Goal: Task Accomplishment & Management: Complete application form

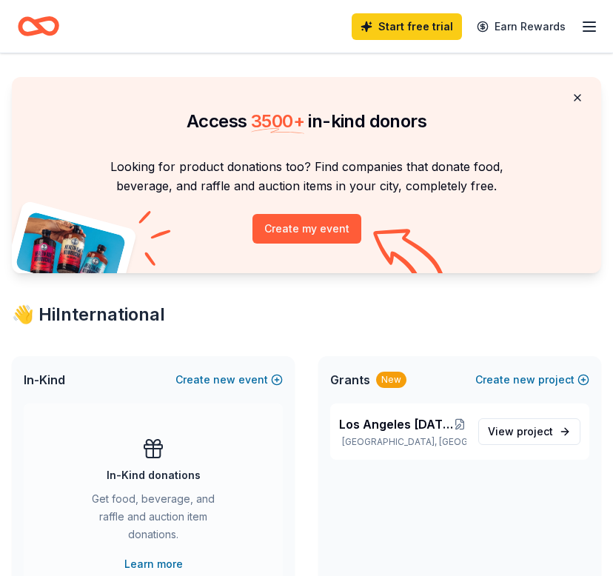
click at [568, 103] on button at bounding box center [578, 98] width 36 height 30
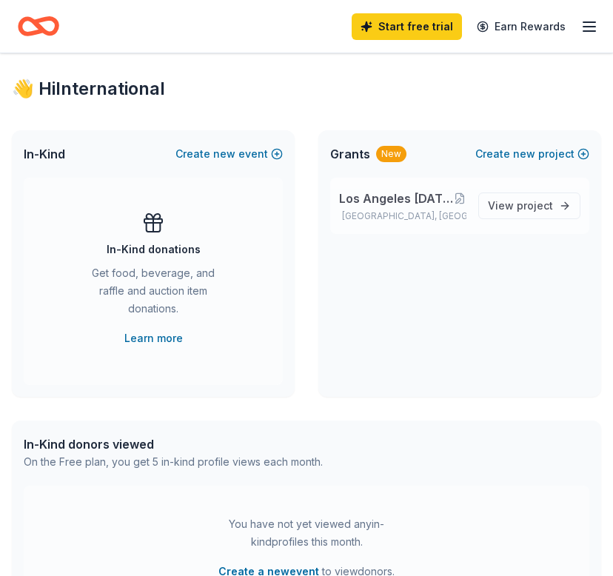
click at [418, 199] on span "Los Angeles Carnival on the Shaw" at bounding box center [396, 199] width 114 height 18
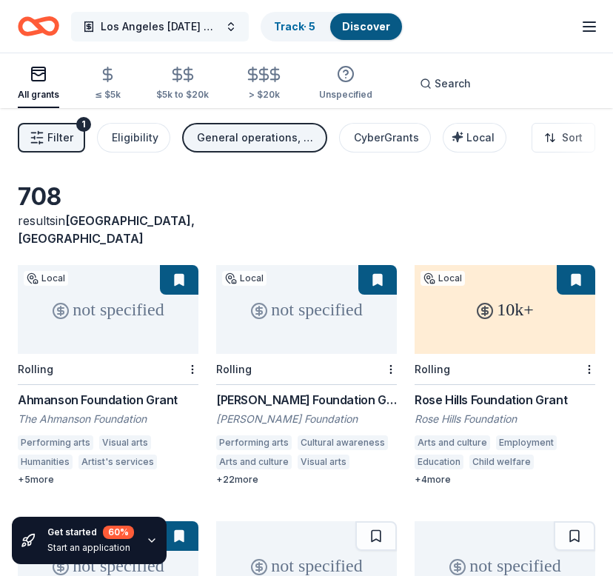
click at [178, 20] on span "Los Angeles Carnival on the Shaw" at bounding box center [160, 27] width 118 height 18
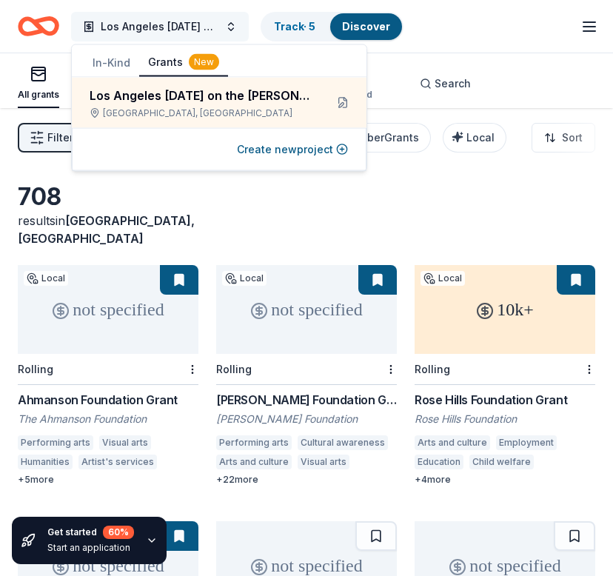
click at [178, 20] on span "Los Angeles Carnival on the Shaw" at bounding box center [160, 27] width 118 height 18
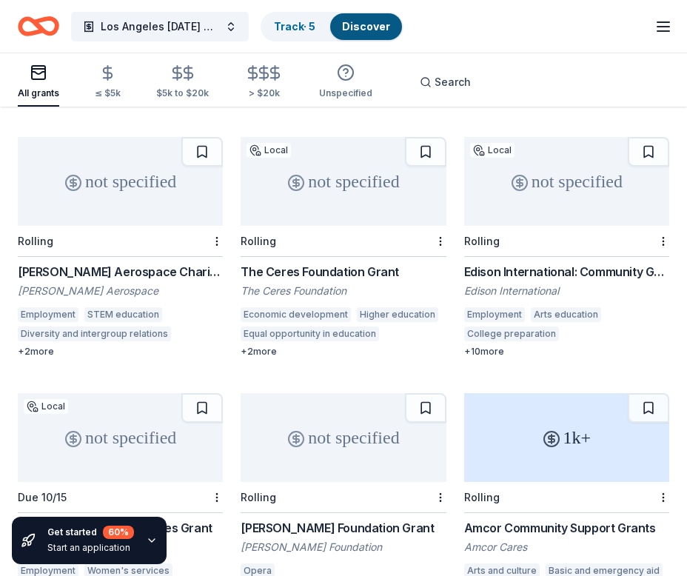
scroll to position [1346, 0]
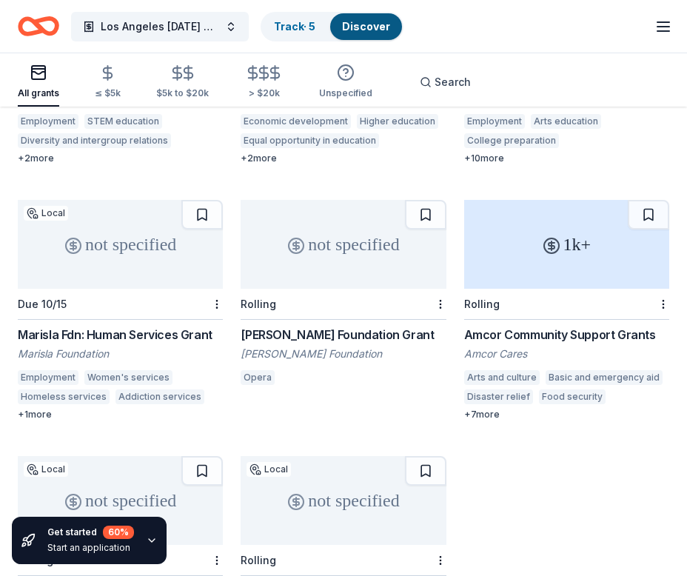
click at [33, 19] on icon "Home" at bounding box center [38, 26] width 41 height 35
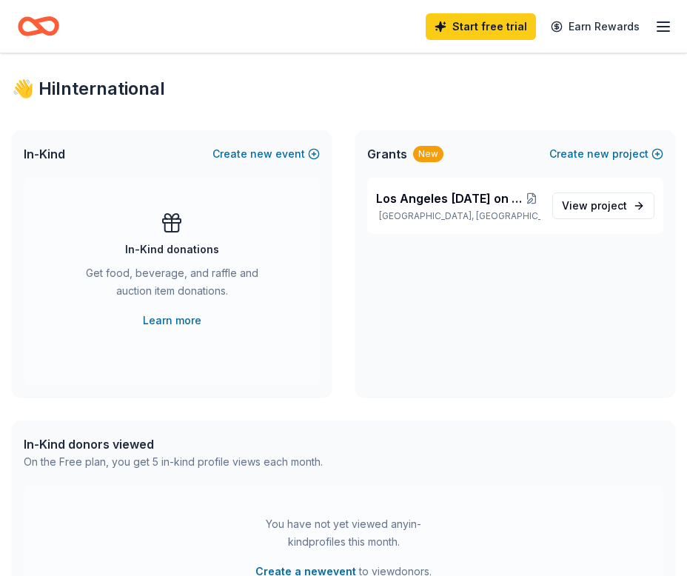
click at [177, 281] on div "Get food, beverage, and raffle and auction item donations." at bounding box center [172, 284] width 178 height 41
click at [170, 313] on link "Learn more" at bounding box center [172, 321] width 59 height 18
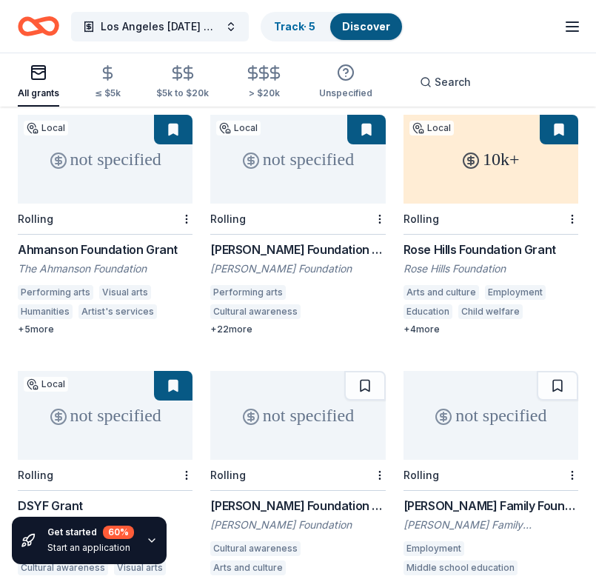
scroll to position [72, 0]
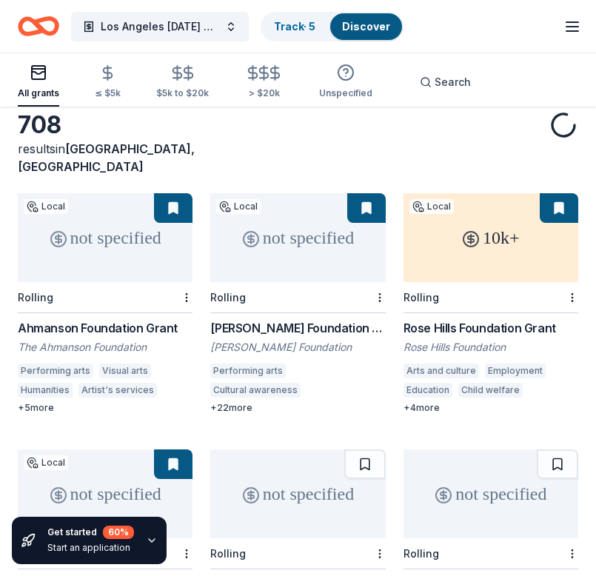
click at [0, 27] on div "Los Angeles Carnival on the Shaw Track · 5 Discover Start free trial Earn Rewar…" at bounding box center [298, 26] width 596 height 53
click at [24, 27] on icon "Home" at bounding box center [38, 26] width 41 height 35
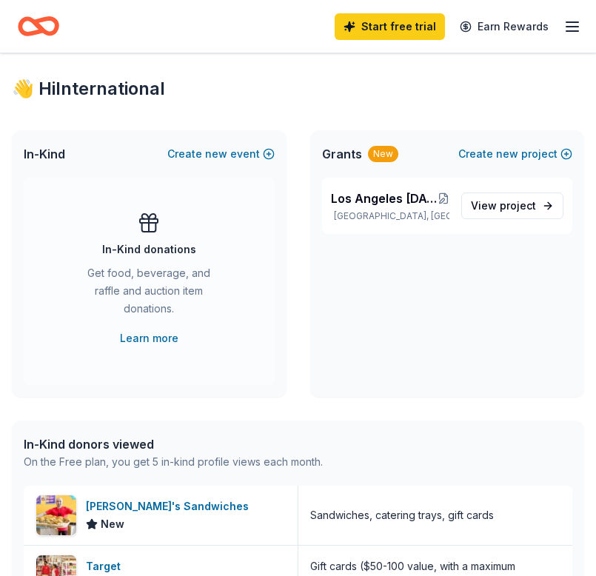
click at [159, 359] on div "In-Kind donations Get food, beverage, and raffle and auction item donations. Le…" at bounding box center [149, 281] width 251 height 207
click at [159, 324] on div "In-Kind donations Get food, beverage, and raffle and auction item donations. Le…" at bounding box center [149, 279] width 192 height 136
click at [150, 227] on icon at bounding box center [149, 223] width 24 height 24
click at [153, 339] on link "Learn more" at bounding box center [149, 339] width 59 height 18
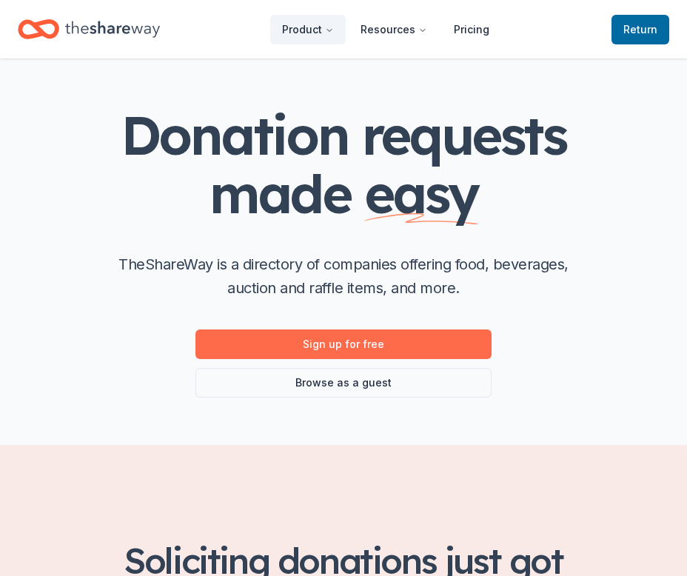
click at [307, 338] on link "Sign up for free" at bounding box center [344, 345] width 296 height 30
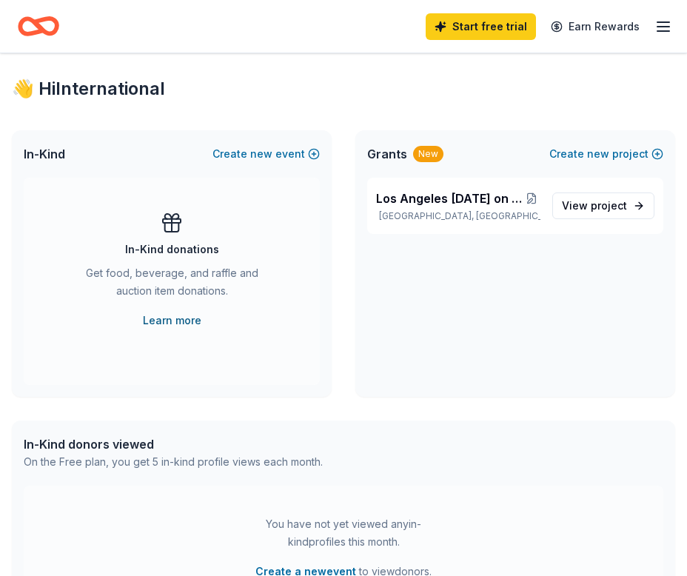
click at [158, 321] on link "Learn more" at bounding box center [172, 321] width 59 height 18
click at [254, 152] on span "new" at bounding box center [261, 154] width 22 height 18
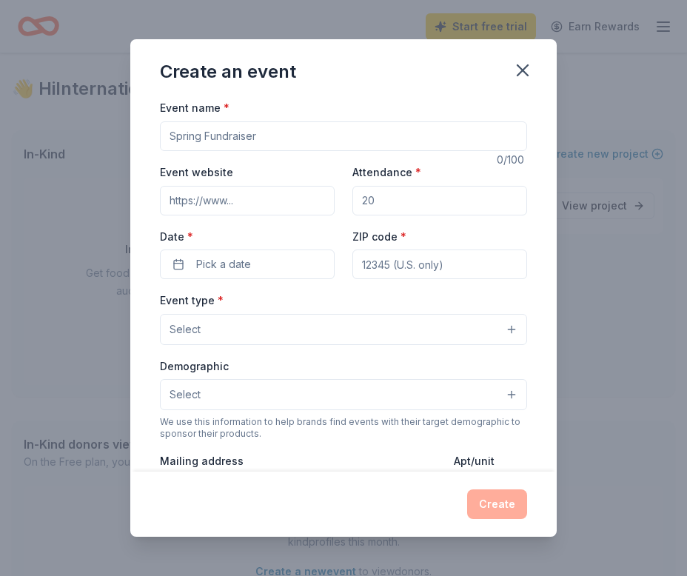
click at [236, 140] on input "Event name *" at bounding box center [343, 136] width 367 height 30
type input "LA [DATE] Awards Fundraiser"
click at [169, 184] on div "Event website" at bounding box center [247, 189] width 175 height 53
click at [182, 204] on input "Event website" at bounding box center [247, 201] width 175 height 30
type input "www.internationaleyela.org"
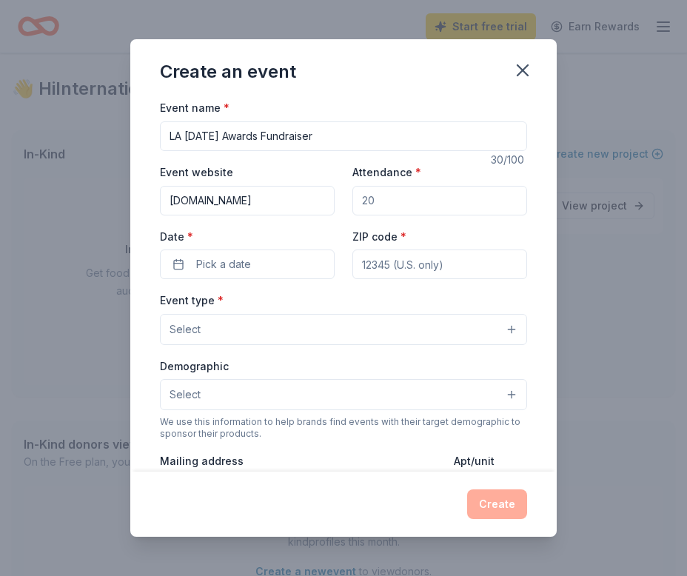
click at [412, 208] on input "Attendance *" at bounding box center [440, 201] width 175 height 30
type input "1"
type input "200"
click at [380, 249] on div "ZIP code *" at bounding box center [440, 253] width 175 height 53
click at [380, 257] on input "ZIP code *" at bounding box center [440, 265] width 175 height 30
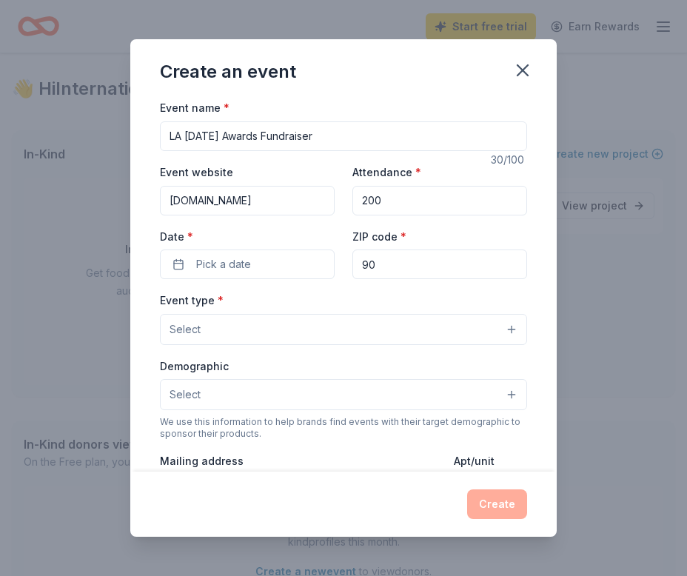
type input "9"
click at [244, 280] on div "Event name * LA Carnival Awards Fundraiser 30 /100 Event website www.internatio…" at bounding box center [343, 441] width 367 height 684
click at [234, 256] on span "Pick a date" at bounding box center [223, 265] width 55 height 18
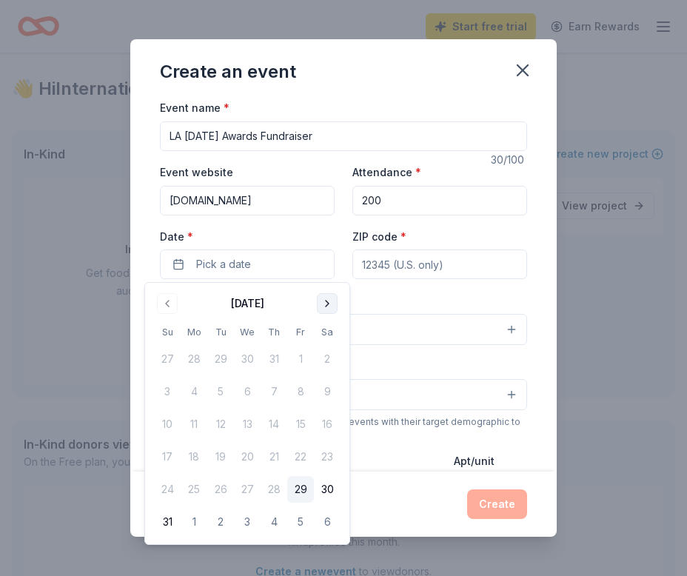
click at [326, 293] on button "Go to next month" at bounding box center [327, 303] width 21 height 21
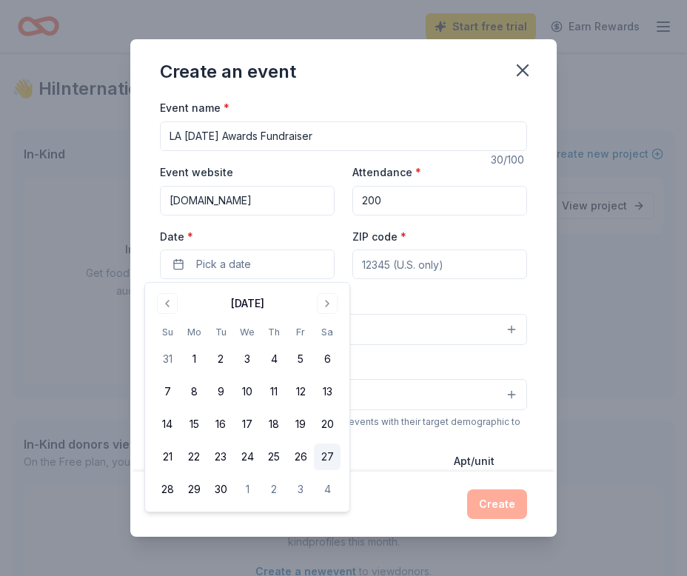
click at [324, 455] on button "27" at bounding box center [327, 457] width 27 height 27
click at [413, 320] on button "Select" at bounding box center [343, 329] width 367 height 31
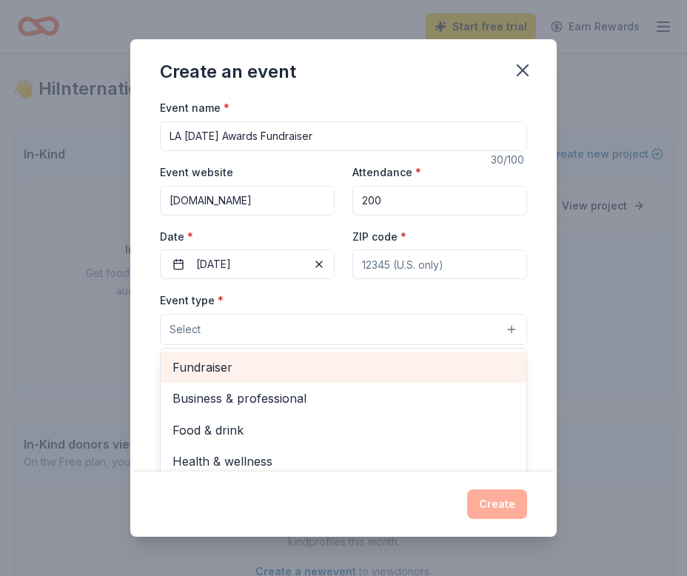
click at [250, 371] on span "Fundraiser" at bounding box center [344, 367] width 342 height 19
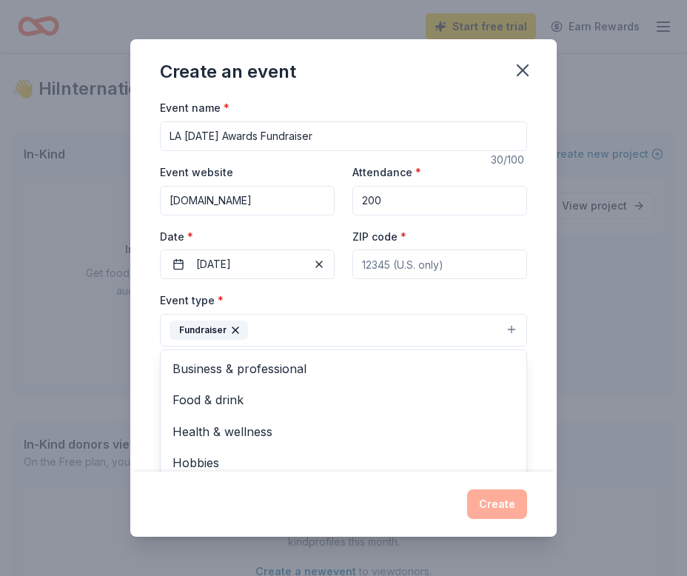
click at [281, 332] on button "Fundraiser" at bounding box center [343, 330] width 367 height 33
click at [282, 332] on button "Fundraiser" at bounding box center [343, 330] width 367 height 33
click at [364, 269] on div "Event name * LA Carnival Awards Fundraiser 30 /100 Event website www.internatio…" at bounding box center [343, 442] width 367 height 686
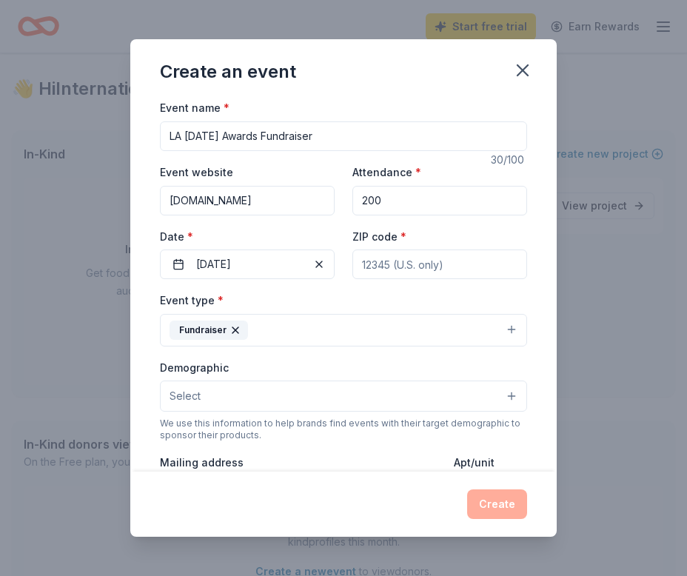
click at [352, 362] on div "Demographic Select" at bounding box center [343, 385] width 367 height 54
click at [327, 397] on button "Select" at bounding box center [343, 396] width 367 height 31
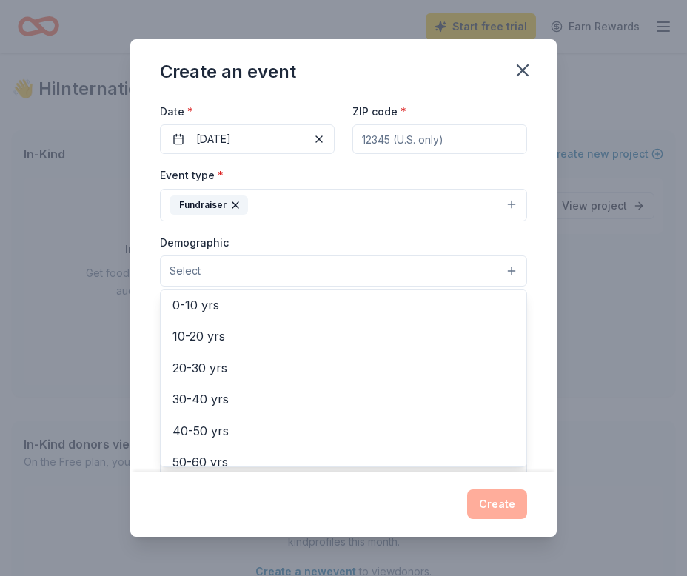
scroll to position [132, 0]
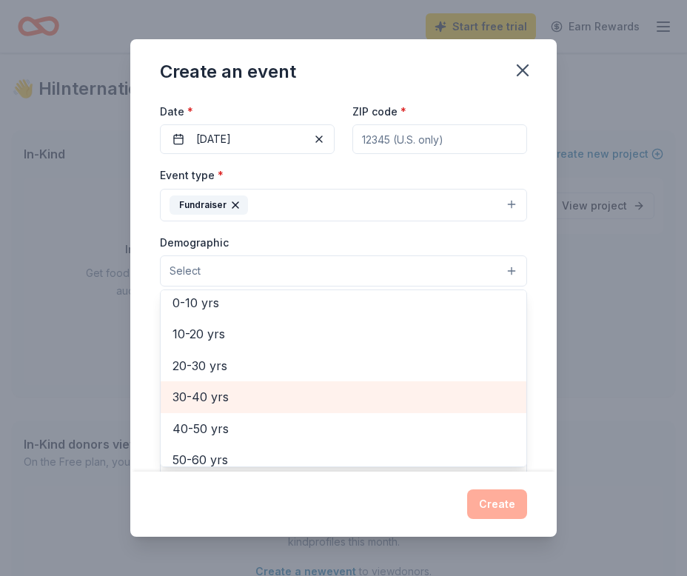
click at [210, 390] on span "30-40 yrs" at bounding box center [344, 396] width 342 height 19
click at [210, 390] on span "40-50 yrs" at bounding box center [344, 398] width 342 height 19
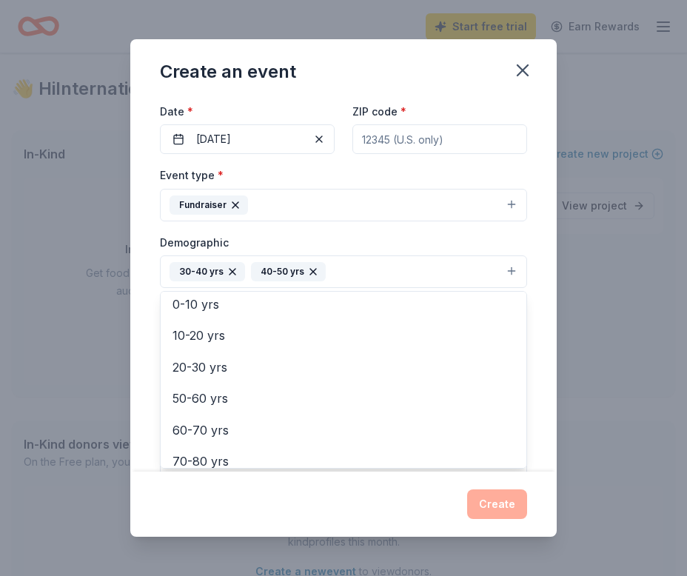
click at [307, 269] on icon "button" at bounding box center [313, 272] width 12 height 12
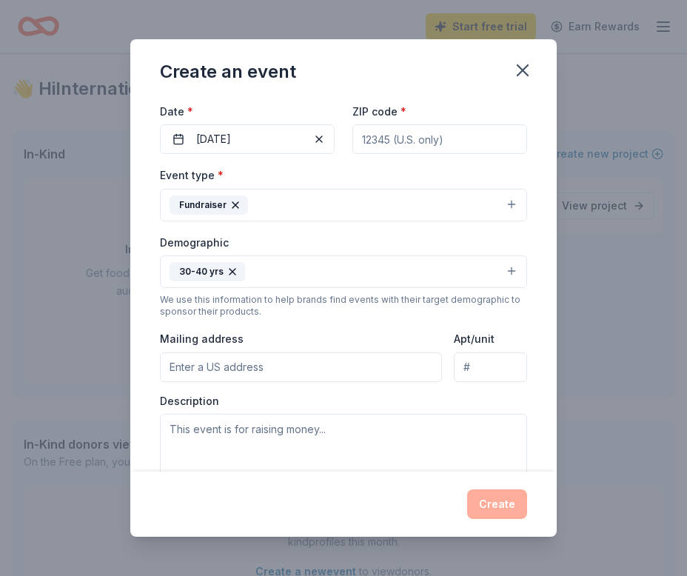
click at [221, 377] on input "Mailing address" at bounding box center [301, 368] width 282 height 30
click at [173, 295] on div "We use this information to help brands find events with their target demographi…" at bounding box center [343, 306] width 367 height 24
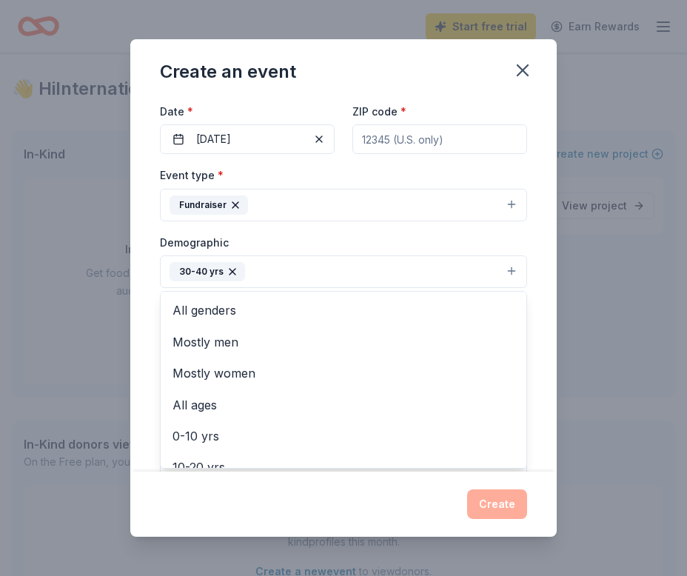
click at [286, 284] on button "30-40 yrs" at bounding box center [343, 272] width 367 height 33
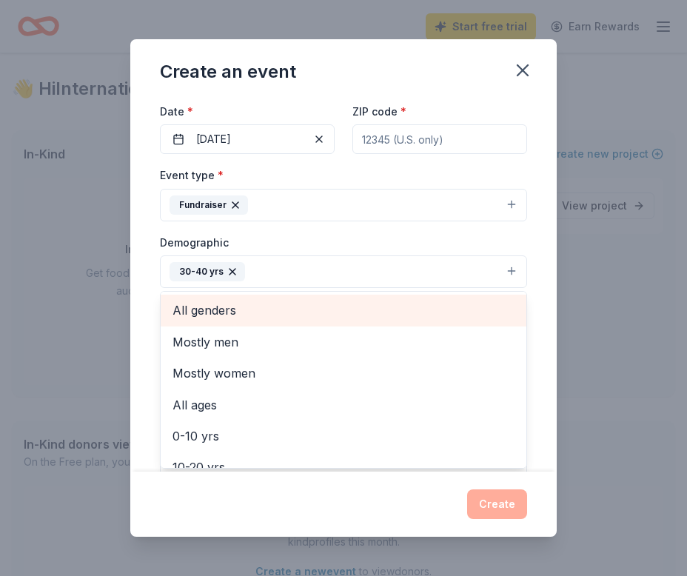
click at [223, 310] on span "All genders" at bounding box center [344, 310] width 342 height 19
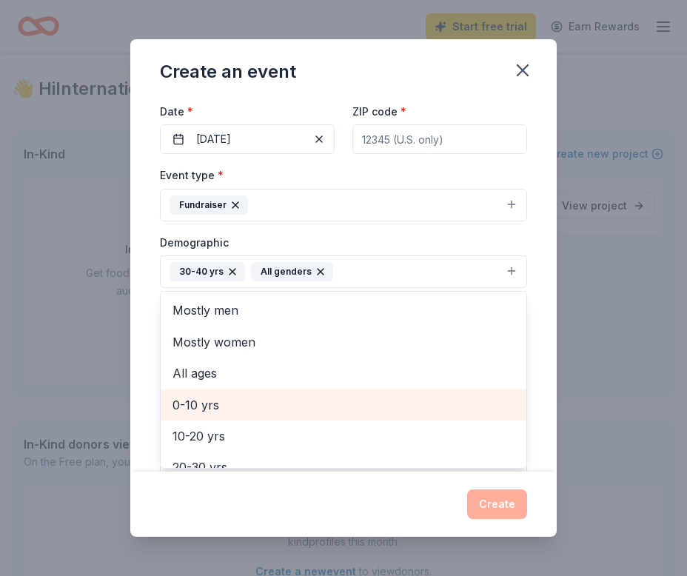
scroll to position [175, 0]
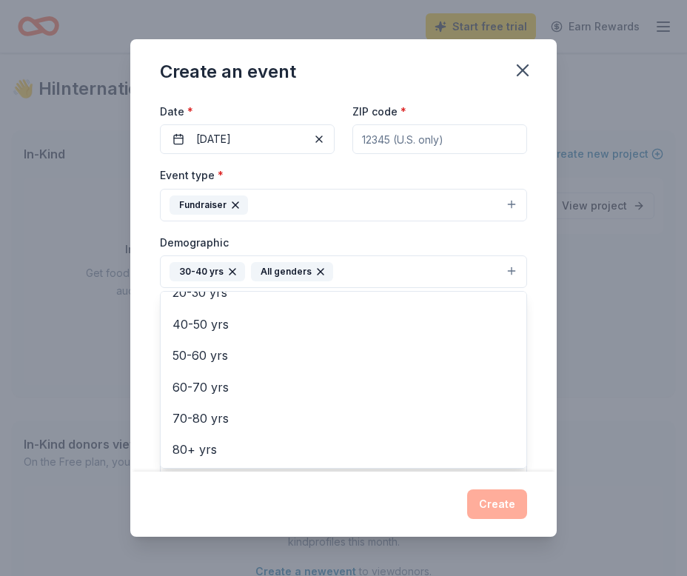
click at [121, 331] on div "Create an event Event name * LA Carnival Awards Fundraiser 30 /100 Event websit…" at bounding box center [343, 288] width 687 height 576
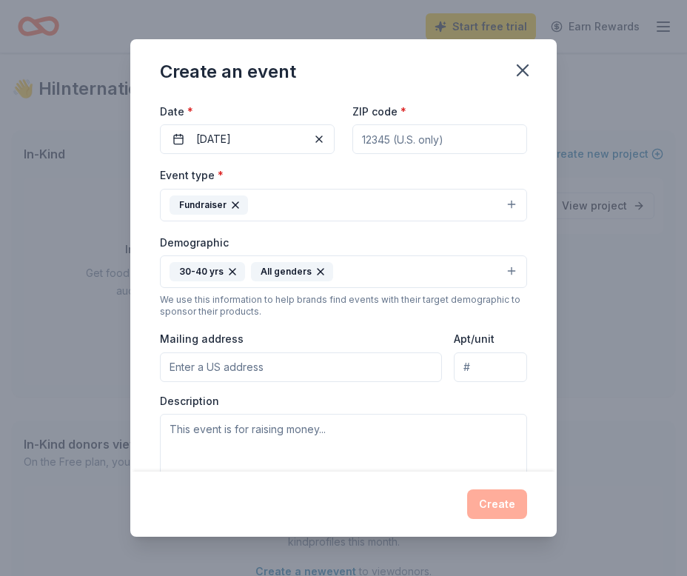
click at [198, 363] on input "Mailing address" at bounding box center [301, 368] width 282 height 30
type input "7381 LaTijera Blvd. P.O 451034"
type input "90045"
click at [473, 368] on input "Apt/unit" at bounding box center [490, 368] width 73 height 30
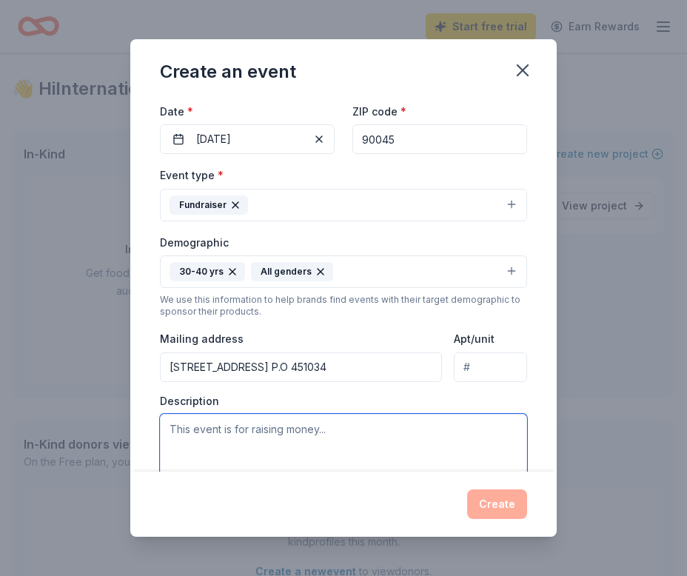
click at [350, 427] on textarea at bounding box center [343, 447] width 367 height 67
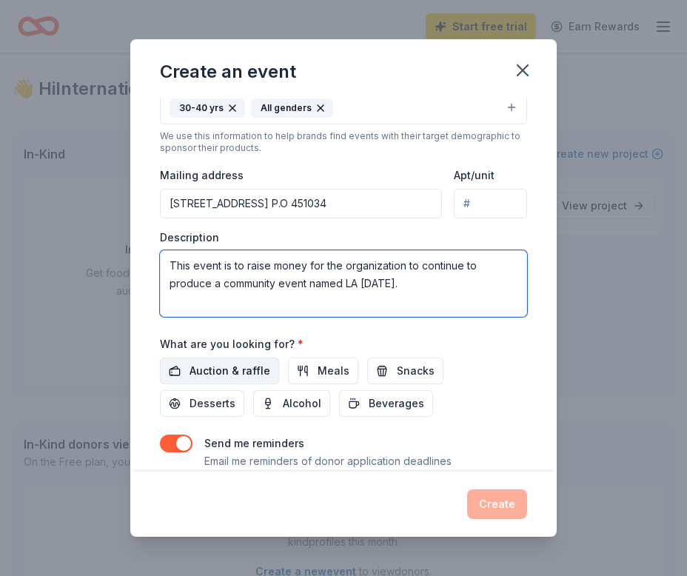
scroll to position [338, 0]
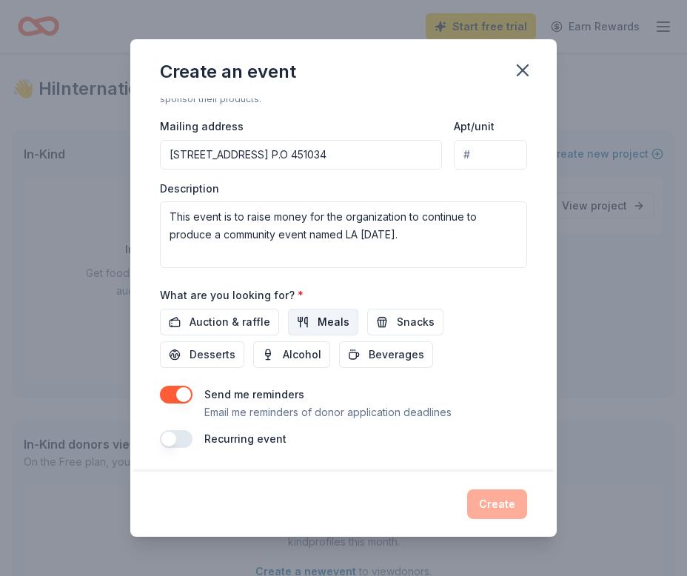
click at [288, 327] on button "Meals" at bounding box center [323, 322] width 70 height 27
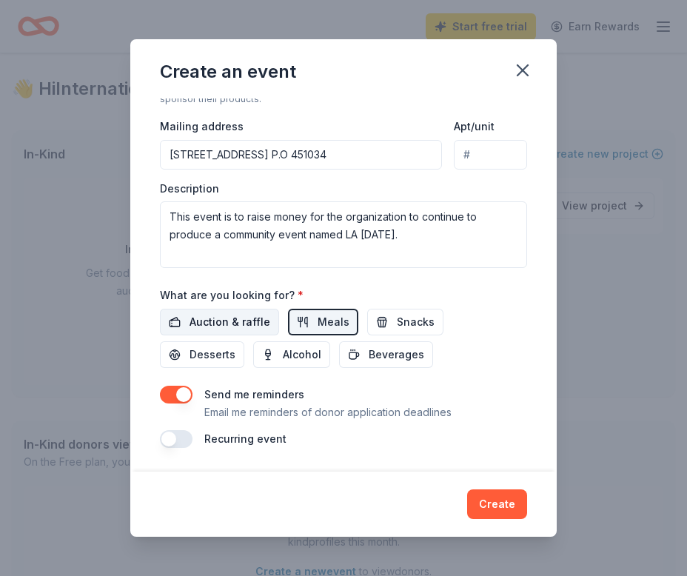
click at [221, 316] on span "Auction & raffle" at bounding box center [230, 322] width 81 height 18
click at [372, 324] on button "Snacks" at bounding box center [405, 322] width 76 height 27
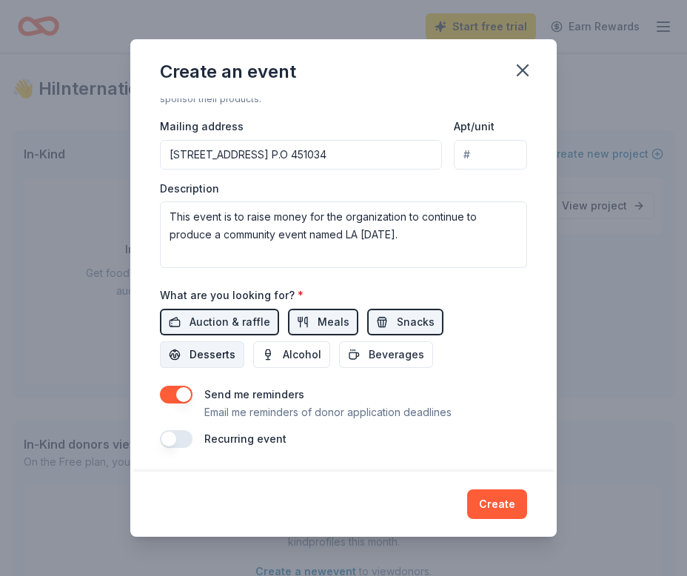
click at [236, 346] on span "Desserts" at bounding box center [213, 355] width 46 height 18
click at [304, 337] on div "Auction & raffle Meals Snacks Desserts Alcohol Beverages" at bounding box center [343, 338] width 367 height 59
click at [339, 344] on button "Beverages" at bounding box center [386, 354] width 94 height 27
click at [180, 430] on button "button" at bounding box center [176, 439] width 33 height 18
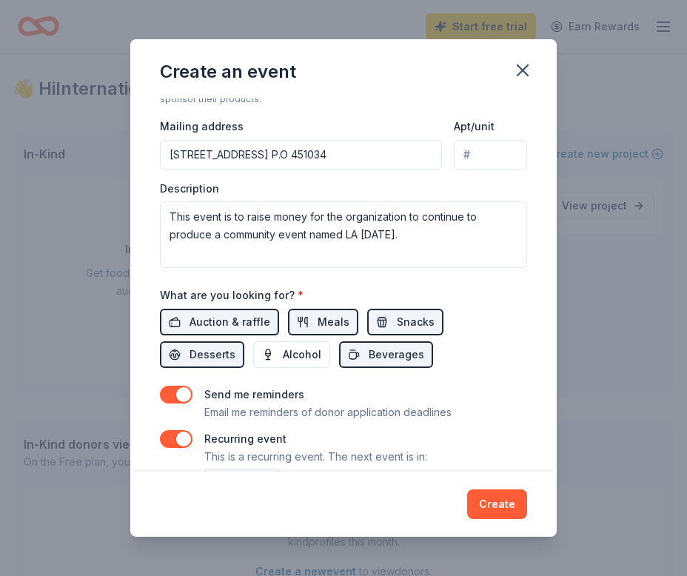
click at [165, 436] on button "button" at bounding box center [176, 439] width 33 height 18
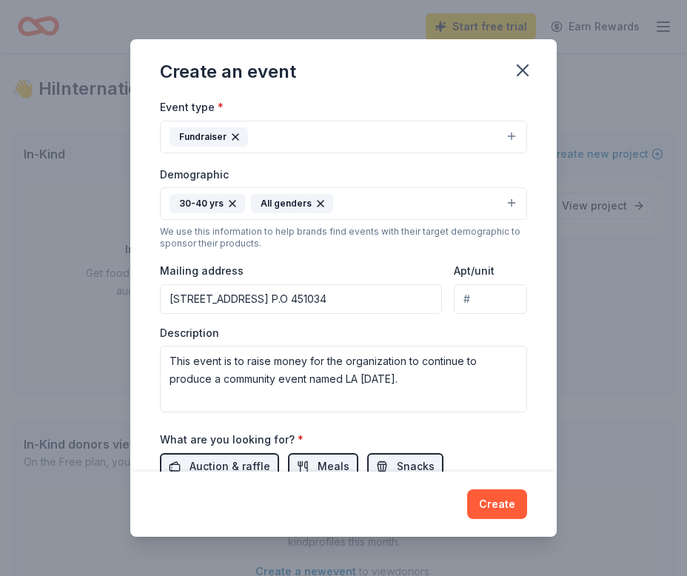
scroll to position [0, 0]
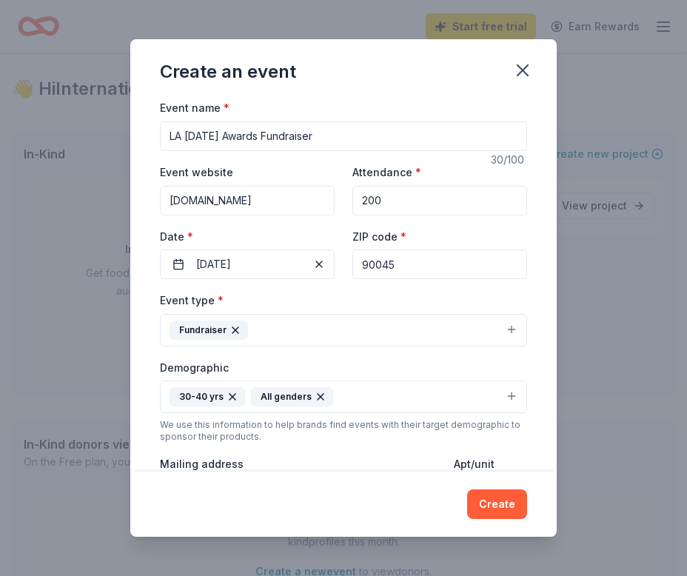
click at [374, 218] on div "Event website www.internationaleyela.org Attendance * 200 Date * 09/27/2025 ZIP…" at bounding box center [343, 221] width 367 height 116
click at [350, 227] on div "Event website www.internationaleyela.org Attendance * 200 Date * 09/27/2025 ZIP…" at bounding box center [343, 221] width 367 height 116
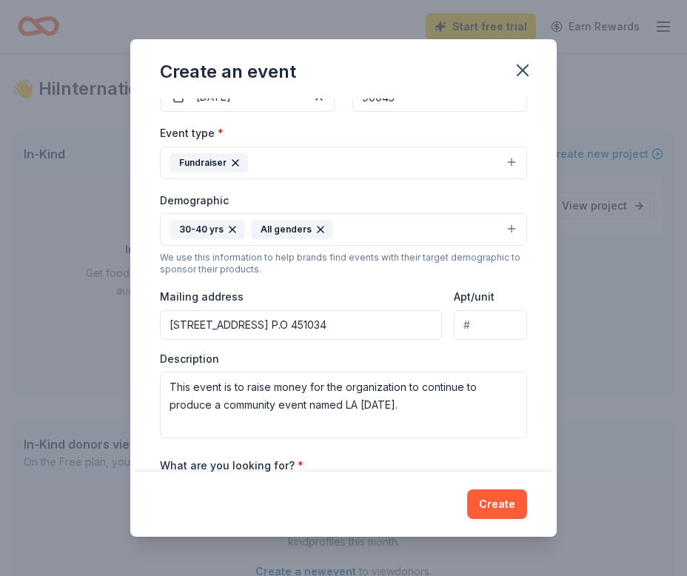
scroll to position [274, 0]
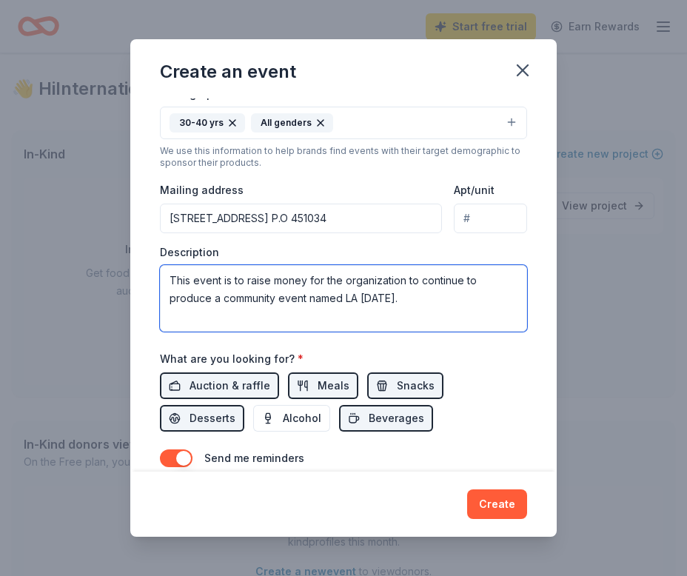
click at [313, 296] on textarea "This event is to raise money for the organization to continue to produce a comm…" at bounding box center [343, 298] width 367 height 67
click at [191, 287] on textarea "This event is to raise money for the organization to continue to produce a comm…" at bounding box center [343, 298] width 367 height 67
click at [298, 285] on textarea "This event is to raise money for the organization to continue to produce a comm…" at bounding box center [343, 298] width 367 height 67
click at [230, 285] on textarea "This event is to raise money for the organization to continue to produce a comm…" at bounding box center [343, 298] width 367 height 67
click at [347, 285] on textarea "This event is to raise money for the organization to continue to produce a comm…" at bounding box center [343, 298] width 367 height 67
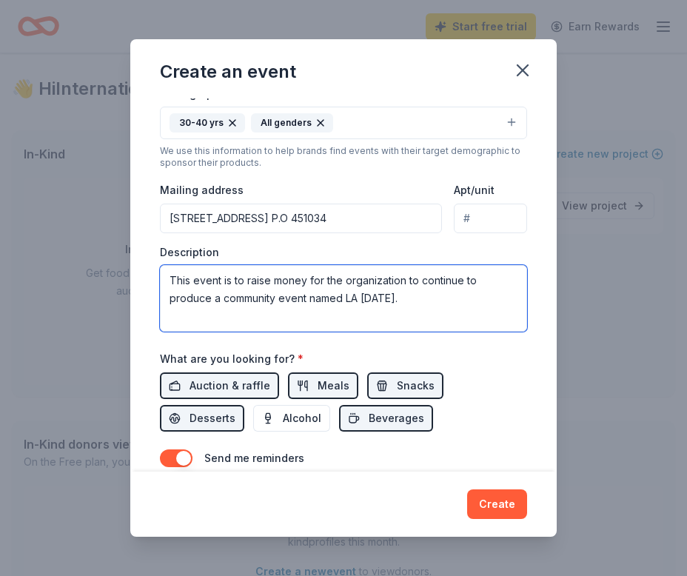
drag, startPoint x: 347, startPoint y: 285, endPoint x: 412, endPoint y: 285, distance: 65.2
click at [350, 285] on textarea "This event is to raise money for the organization to continue to produce a comm…" at bounding box center [343, 298] width 367 height 67
click at [412, 285] on textarea "This event is to raise money for the organization to continue to produce a comm…" at bounding box center [343, 298] width 367 height 67
click at [304, 290] on textarea "This event is to raise money for the organization to continue to produce a comm…" at bounding box center [343, 298] width 367 height 67
click at [219, 295] on textarea "This event is to raise money for the organization to continue to produce a comm…" at bounding box center [343, 298] width 367 height 67
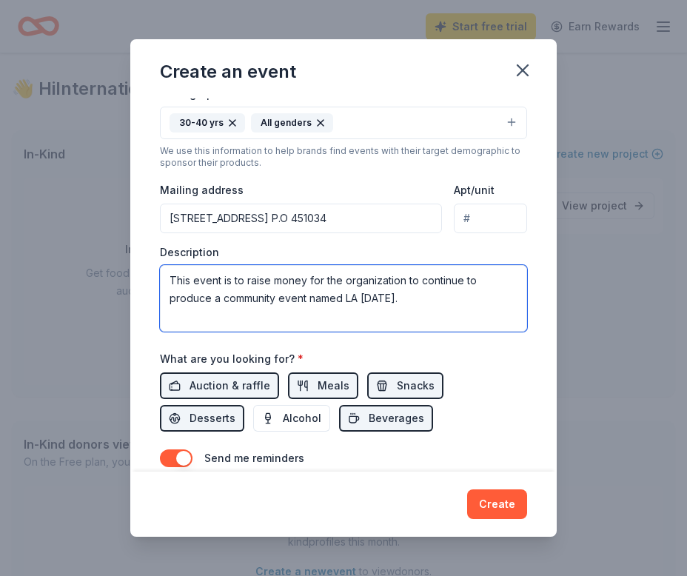
click at [370, 292] on textarea "This event is to raise money for the organization to continue to produce a comm…" at bounding box center [343, 298] width 367 height 67
click at [409, 298] on textarea "This event is to raise money for the organization to continue to produce a comm…" at bounding box center [343, 298] width 367 height 67
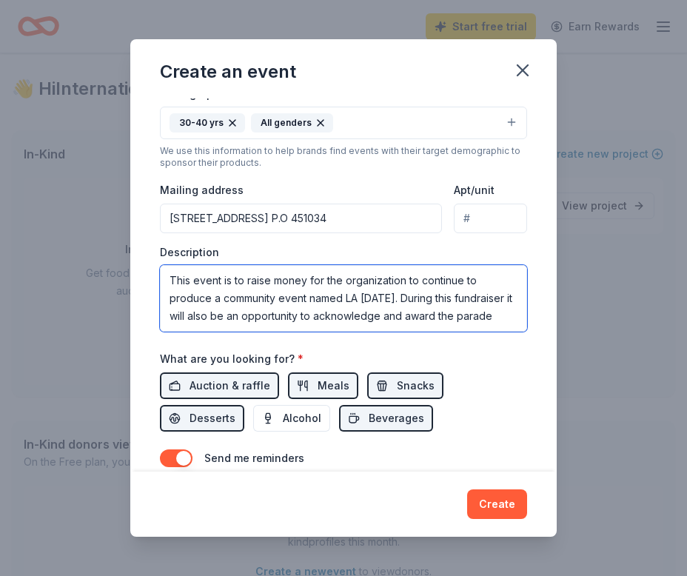
scroll to position [9, 0]
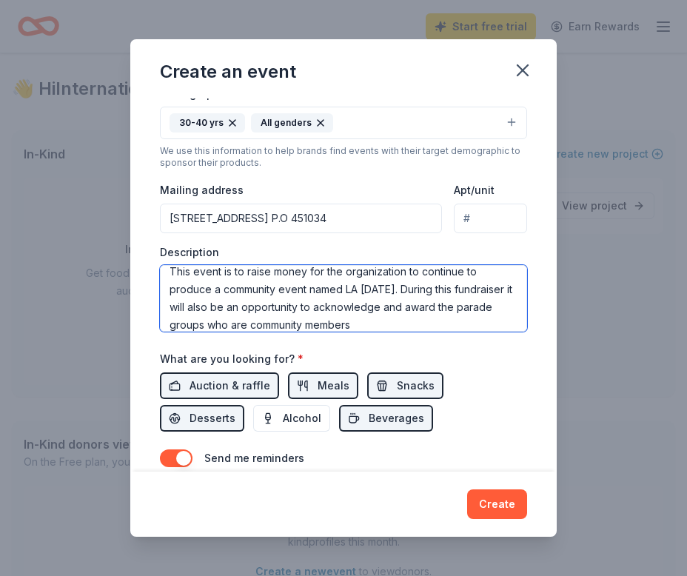
drag, startPoint x: 424, startPoint y: 324, endPoint x: 353, endPoint y: 324, distance: 71.1
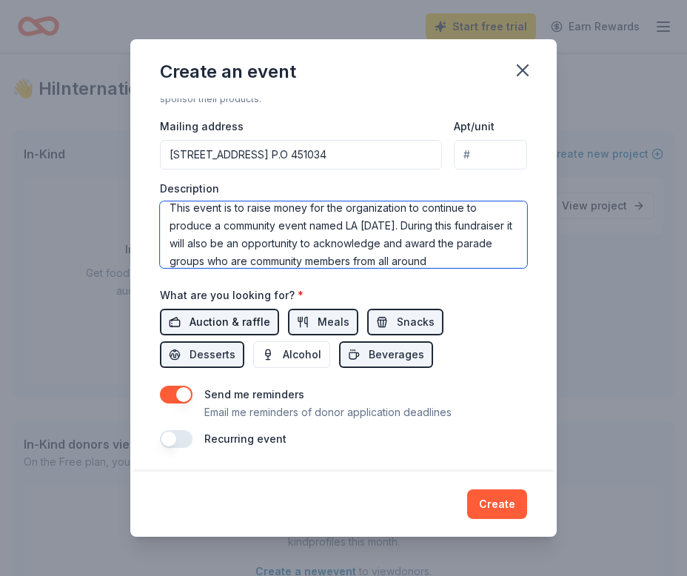
scroll to position [337, 0]
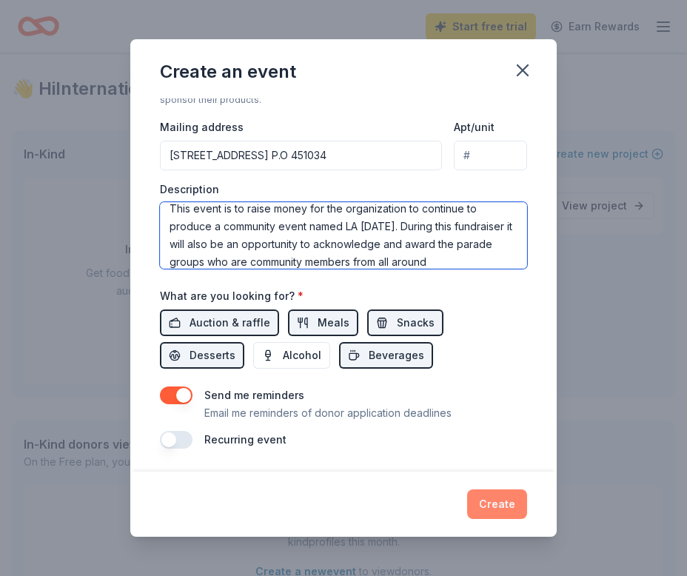
type textarea "This event is to raise money for the organization to continue to produce a comm…"
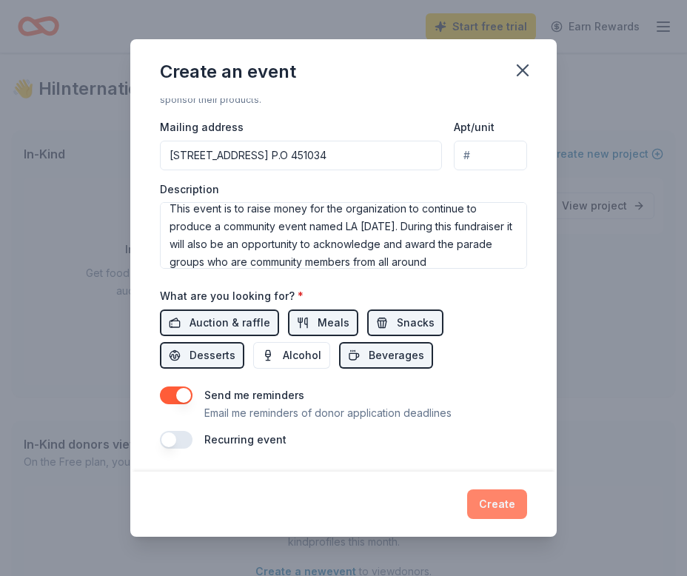
click at [489, 493] on button "Create" at bounding box center [497, 505] width 60 height 30
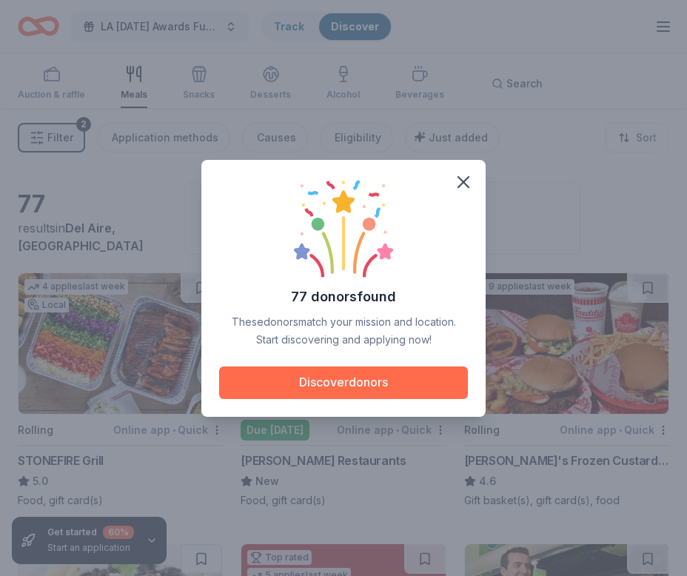
click at [327, 382] on button "Discover donors" at bounding box center [343, 383] width 249 height 33
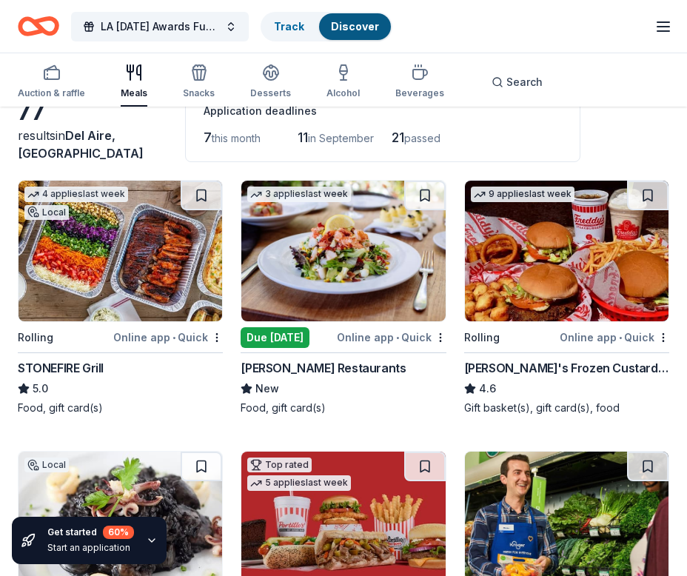
scroll to position [127, 0]
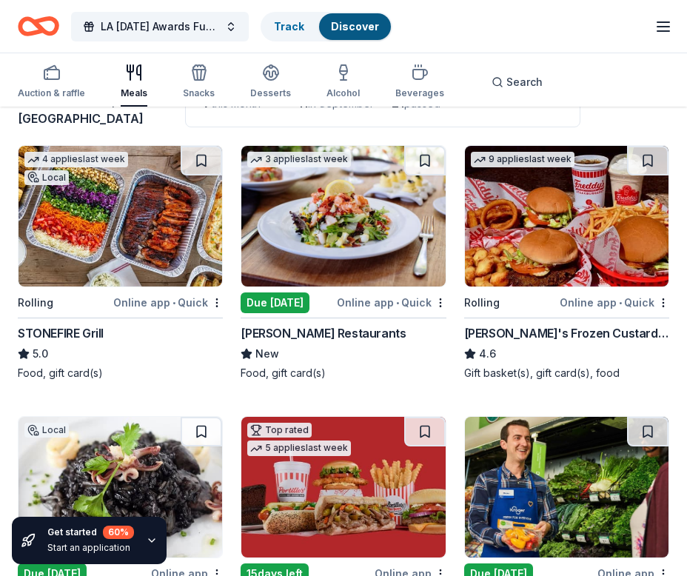
click at [203, 309] on div "Online app • Quick" at bounding box center [168, 302] width 110 height 19
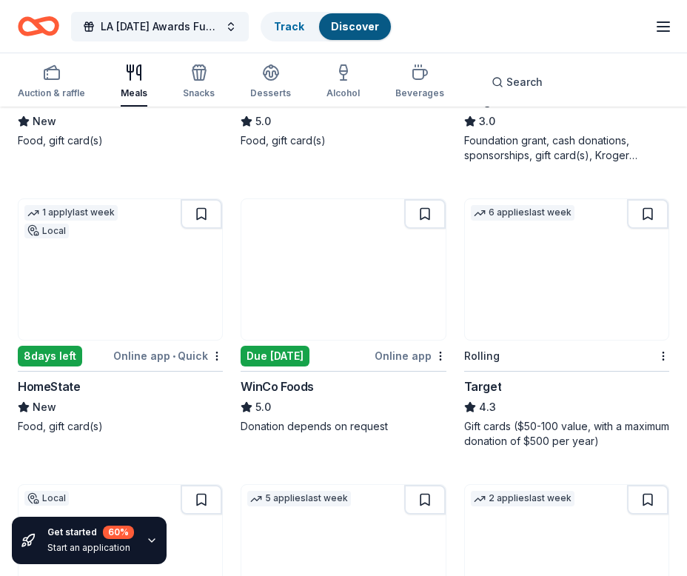
scroll to position [630, 0]
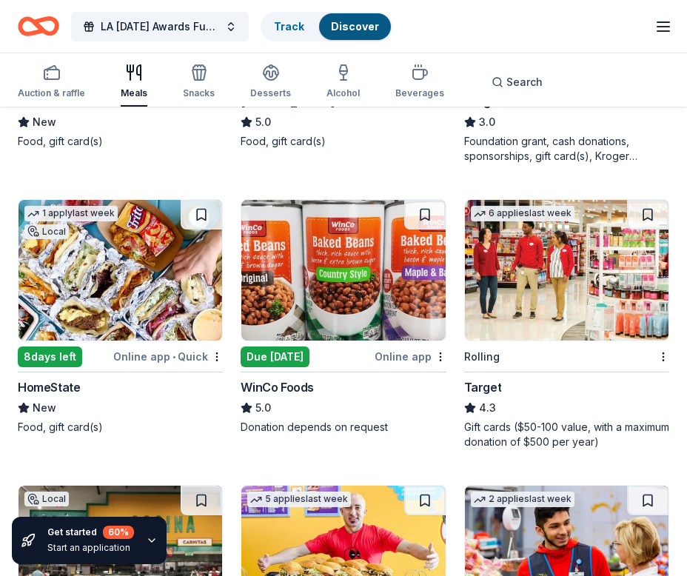
click at [525, 264] on img at bounding box center [567, 270] width 204 height 141
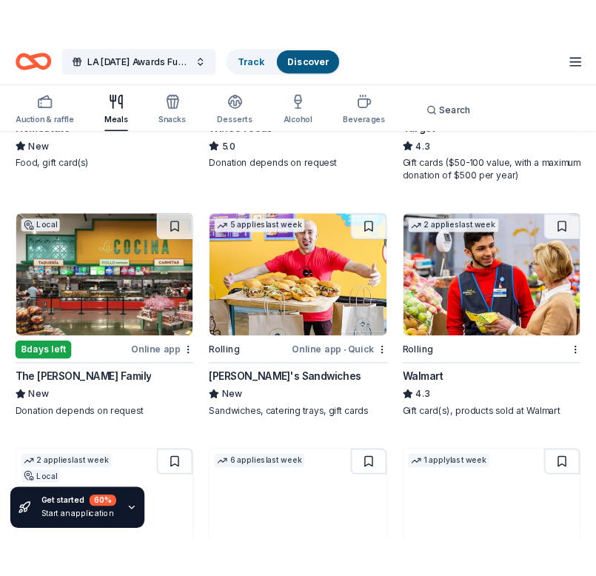
scroll to position [916, 0]
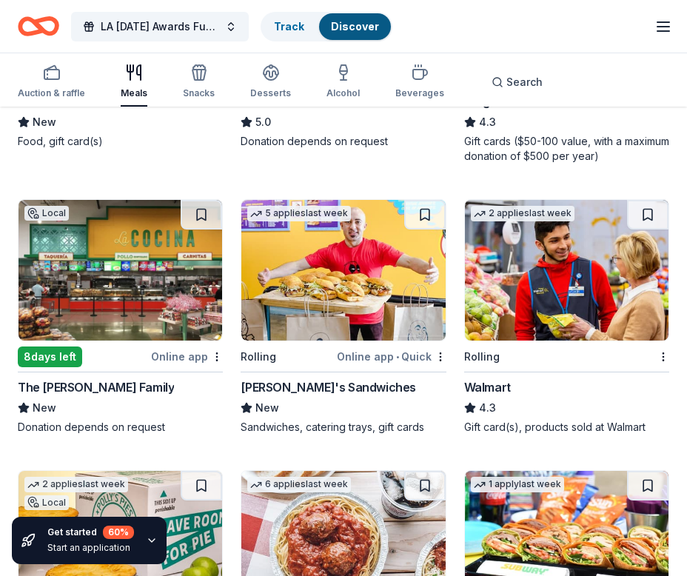
click at [370, 248] on img at bounding box center [343, 270] width 204 height 141
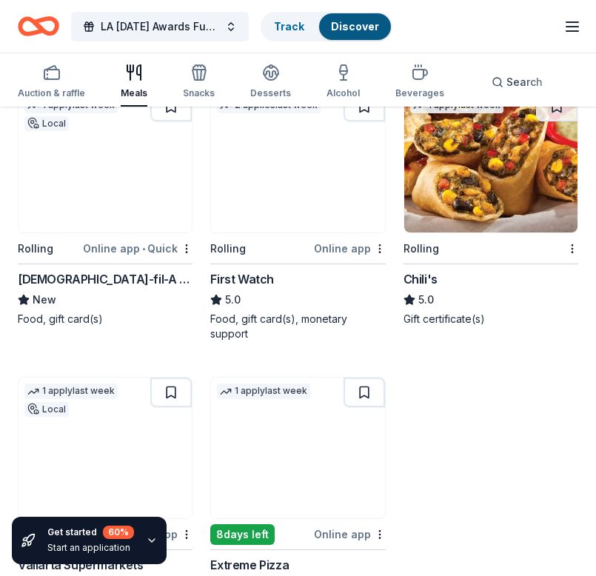
scroll to position [1220, 0]
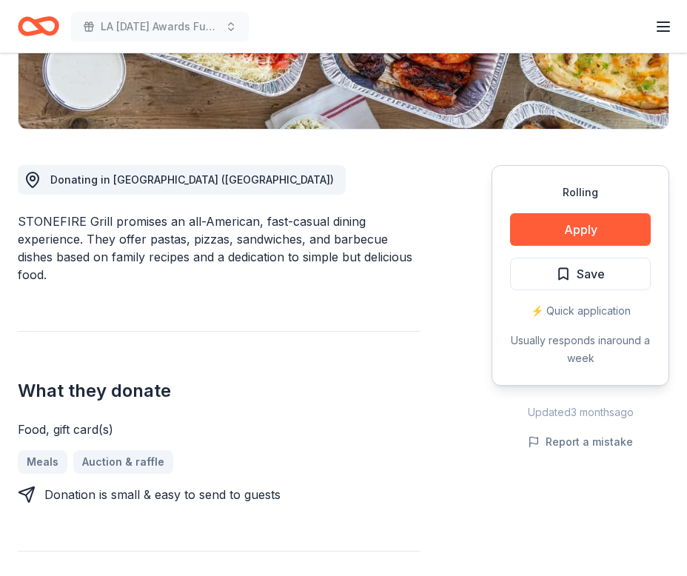
scroll to position [320, 0]
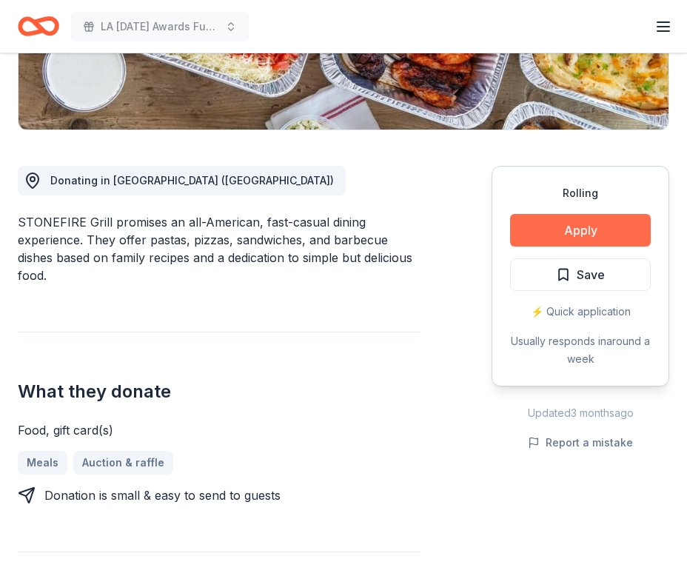
click at [546, 237] on button "Apply" at bounding box center [580, 230] width 141 height 33
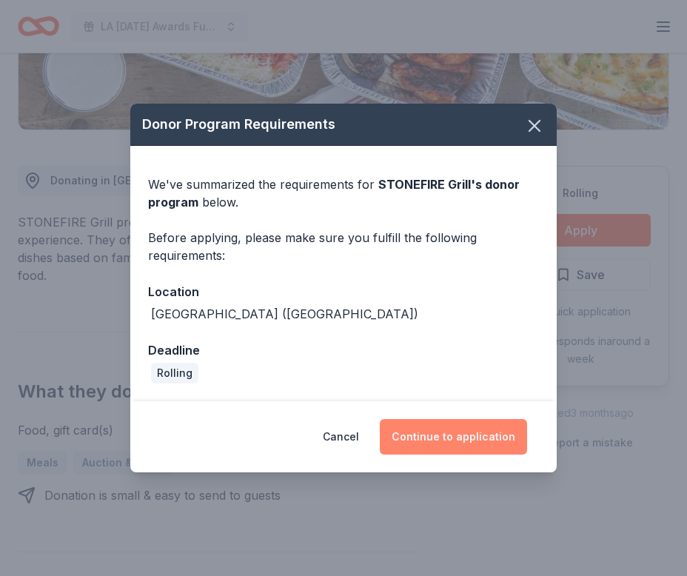
click at [450, 435] on button "Continue to application" at bounding box center [453, 437] width 147 height 36
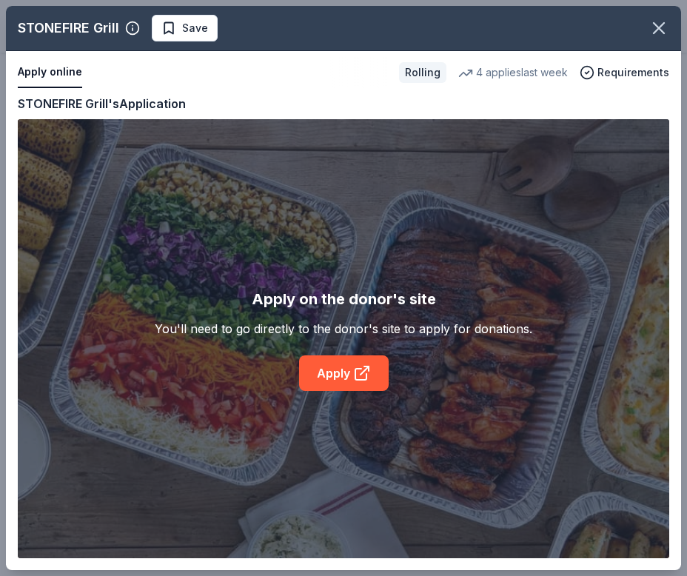
click at [331, 380] on div "STONEFIRE Grill Save Apply online Rolling 4 applies last week Requirements Copy…" at bounding box center [343, 288] width 675 height 564
click at [346, 375] on div "STONEFIRE Grill Save Apply online Rolling 4 applies last week Requirements Copy…" at bounding box center [343, 288] width 675 height 564
click at [361, 374] on div "STONEFIRE Grill Save Apply online Rolling 4 applies last week Requirements Copy…" at bounding box center [343, 288] width 675 height 564
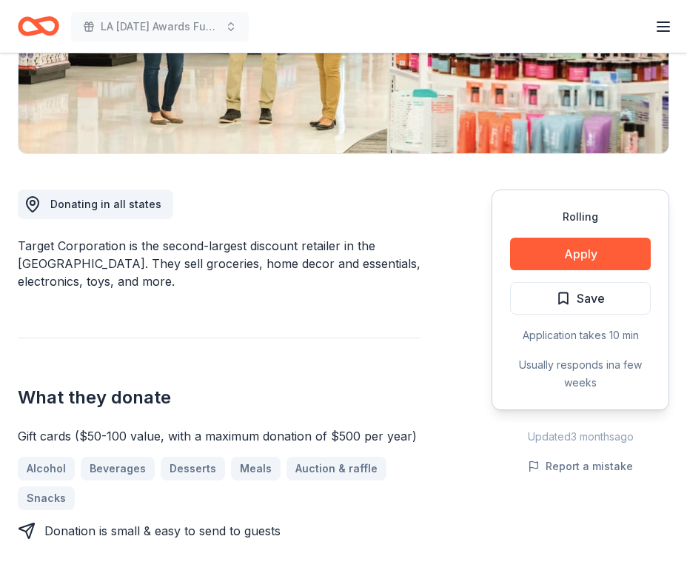
scroll to position [298, 0]
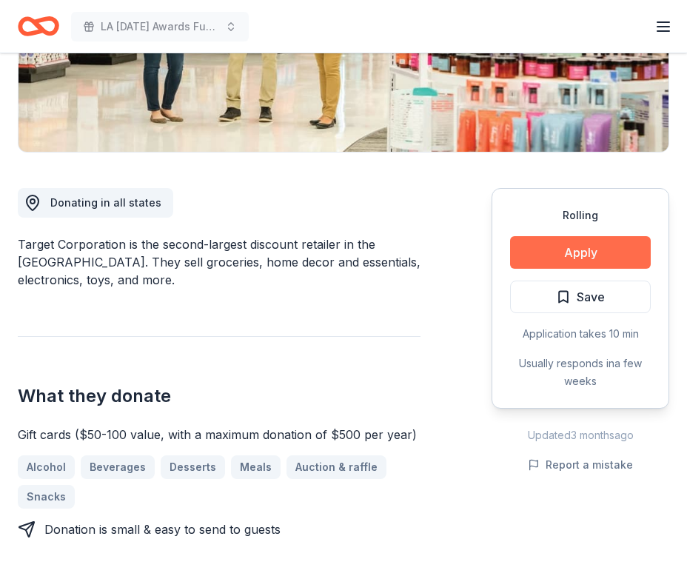
click at [542, 245] on button "Apply" at bounding box center [580, 252] width 141 height 33
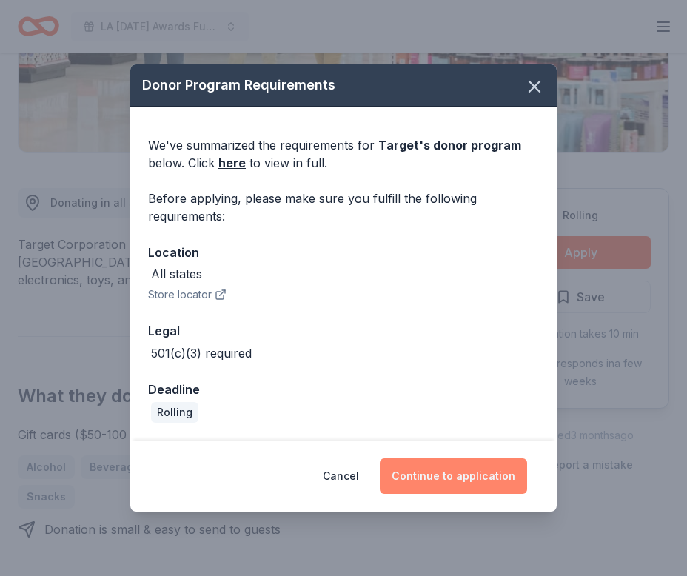
click at [434, 473] on button "Continue to application" at bounding box center [453, 476] width 147 height 36
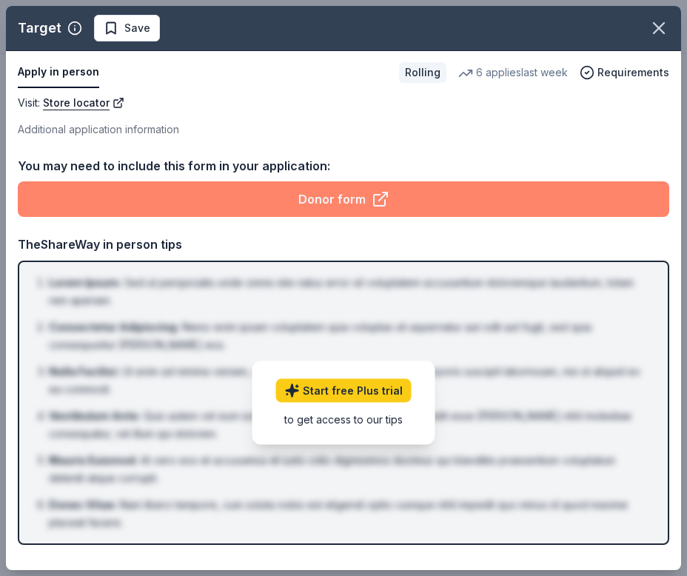
click at [272, 188] on link "Donor form" at bounding box center [344, 199] width 652 height 36
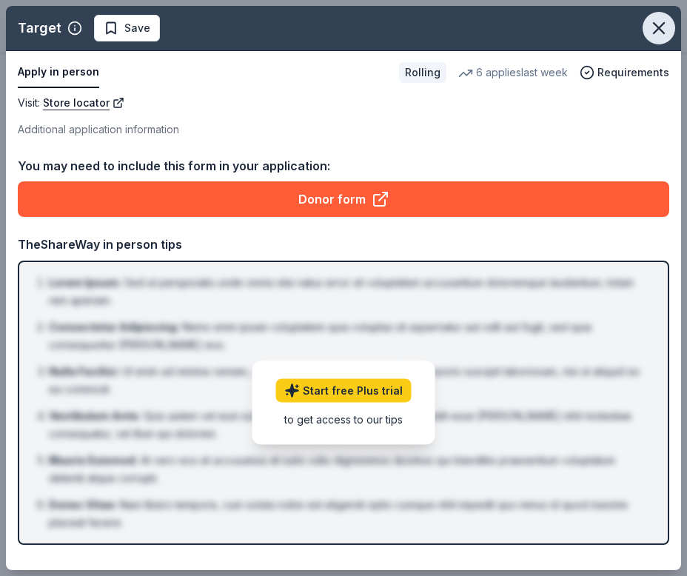
click at [655, 24] on icon "button" at bounding box center [659, 28] width 10 height 10
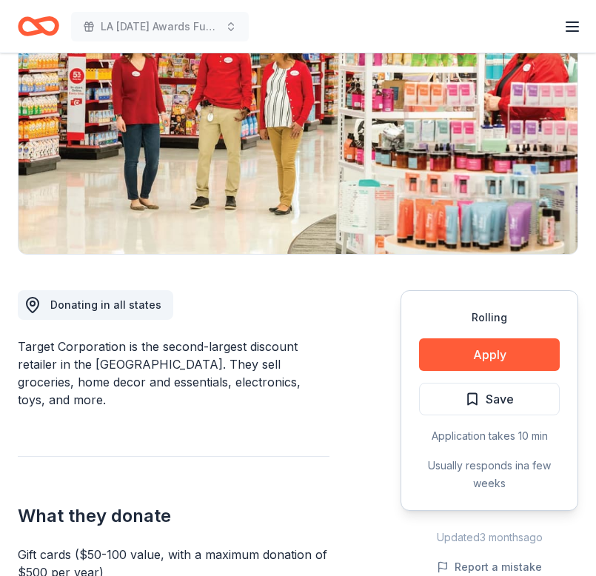
scroll to position [0, 0]
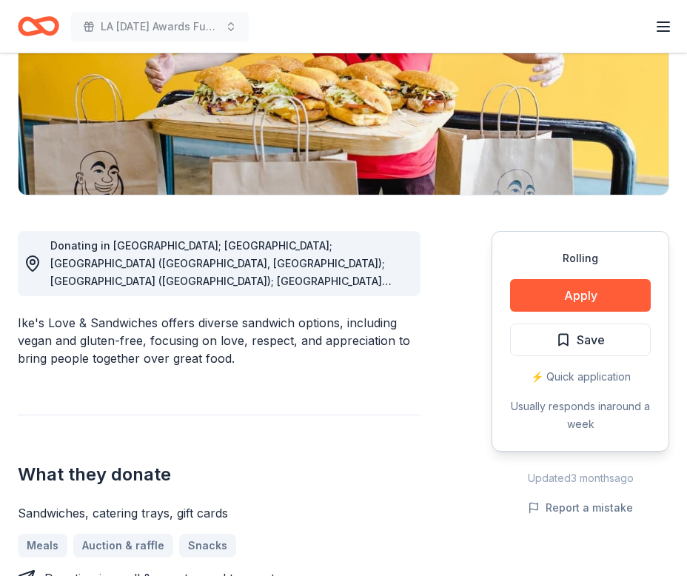
scroll to position [256, 0]
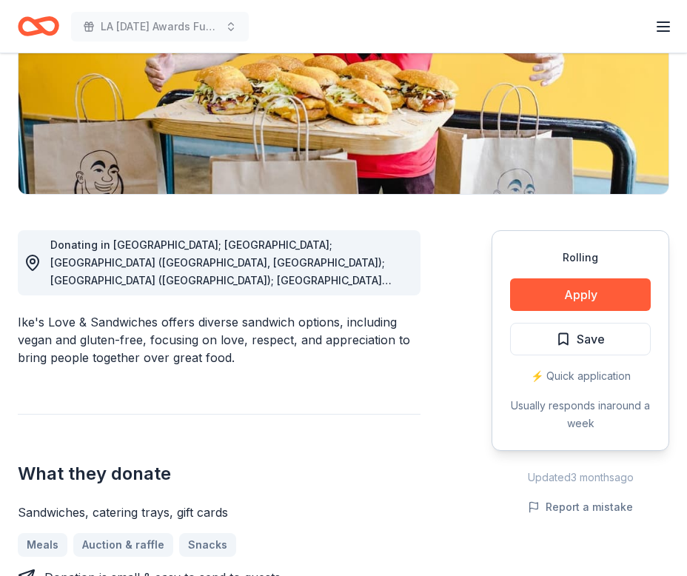
drag, startPoint x: 87, startPoint y: 258, endPoint x: 275, endPoint y: 273, distance: 188.7
click at [275, 273] on div "Donating in AZ; CA; CO (Denver, Highlands Ranch); LA (New Orleans); NV (Fort Ap…" at bounding box center [229, 262] width 358 height 53
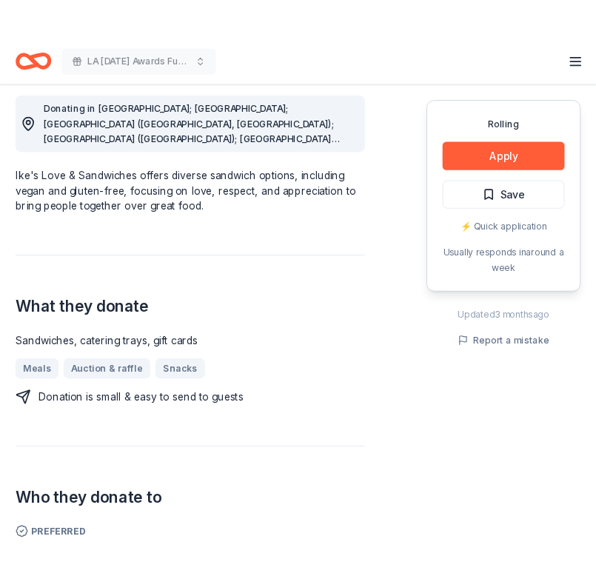
scroll to position [418, 0]
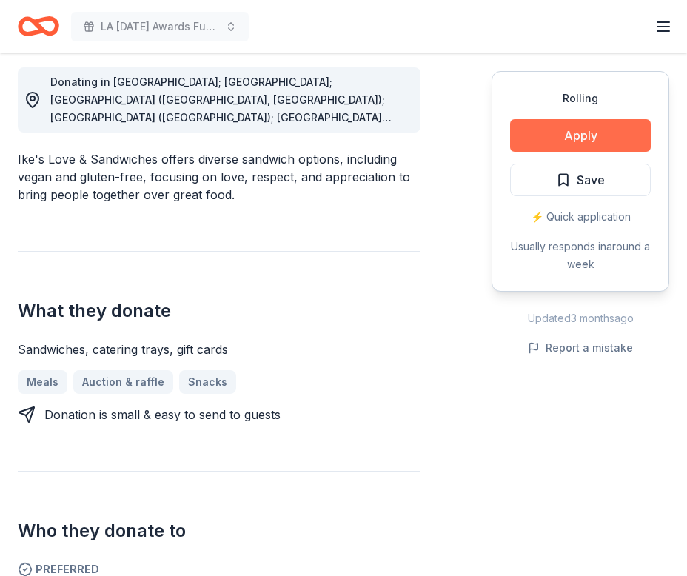
click at [524, 144] on button "Apply" at bounding box center [580, 135] width 141 height 33
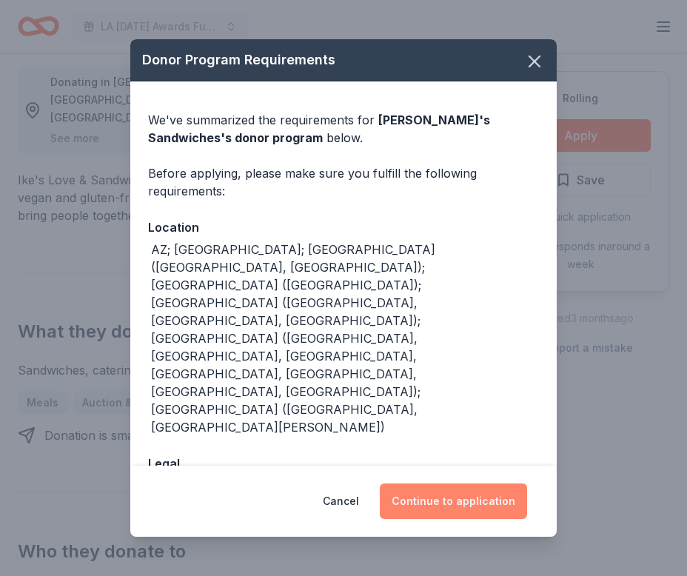
click at [415, 489] on button "Continue to application" at bounding box center [453, 502] width 147 height 36
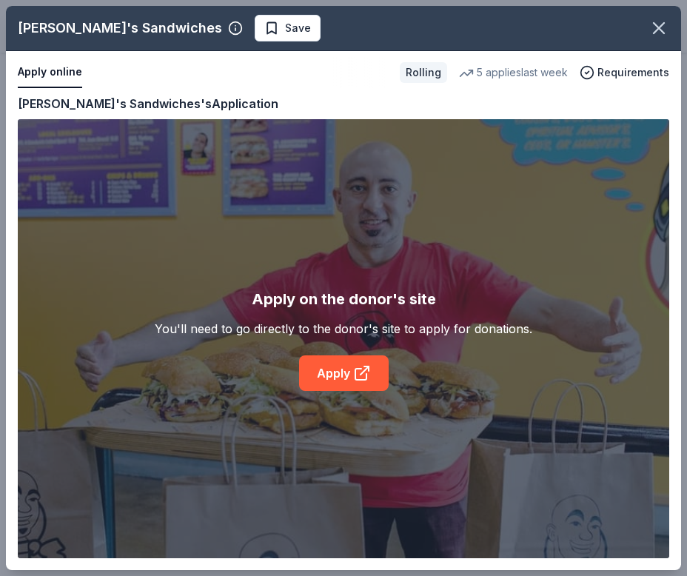
click at [318, 380] on div "Ike's Sandwiches Save Apply online Rolling 5 applies last week Requirements Cop…" at bounding box center [343, 288] width 675 height 564
click at [357, 362] on div "Ike's Sandwiches Save Apply online Rolling 5 applies last week Requirements Cop…" at bounding box center [343, 288] width 675 height 564
click at [373, 381] on div "Ike's Sandwiches Save Apply online Rolling 5 applies last week Requirements Cop…" at bounding box center [343, 288] width 675 height 564
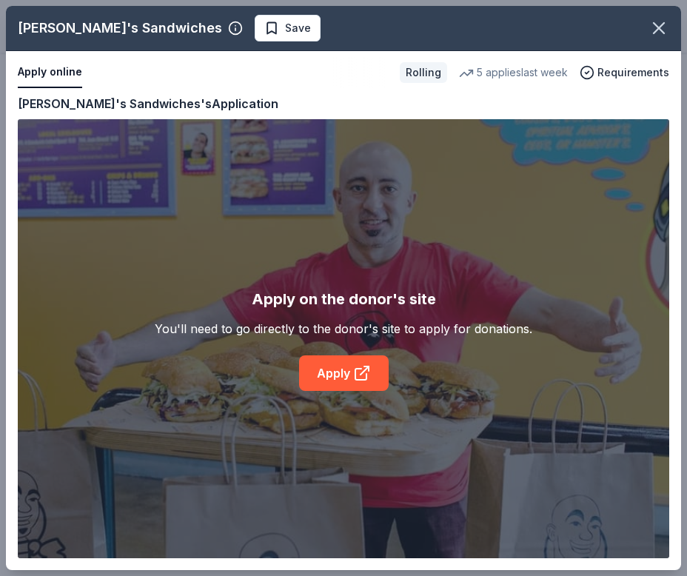
click at [373, 381] on div "Ike's Sandwiches Save Apply online Rolling 5 applies last week Requirements Cop…" at bounding box center [343, 288] width 675 height 564
click at [301, 383] on div "Ike's Sandwiches Save Apply online Rolling 5 applies last week Requirements Cop…" at bounding box center [343, 288] width 675 height 564
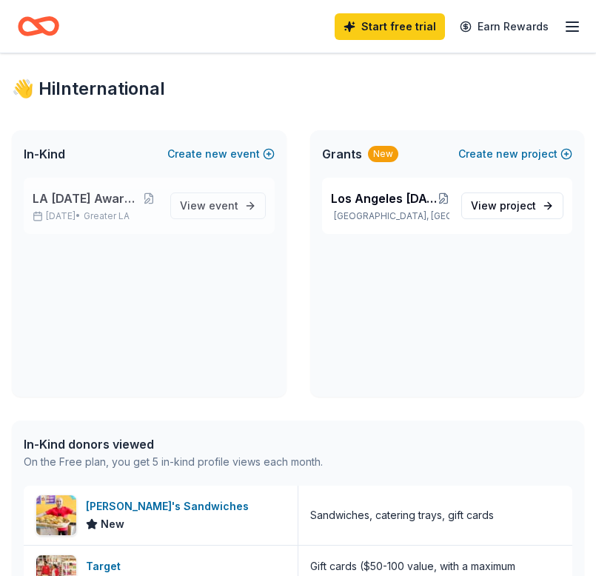
click at [129, 193] on span "LA [DATE] Awards Fundraiser" at bounding box center [86, 199] width 107 height 18
click at [167, 209] on div "LA [DATE] Awards Fundraiser [DATE] • Greater LA View event" at bounding box center [149, 206] width 251 height 56
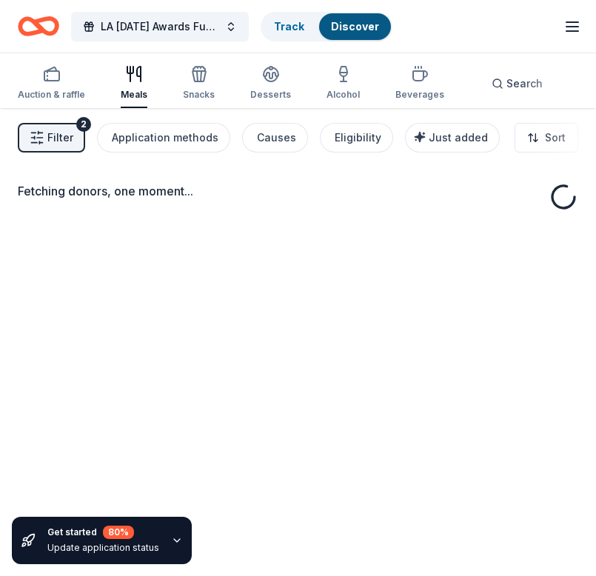
click at [213, 204] on div "Fetching donors, one moment..." at bounding box center [298, 200] width 561 height 36
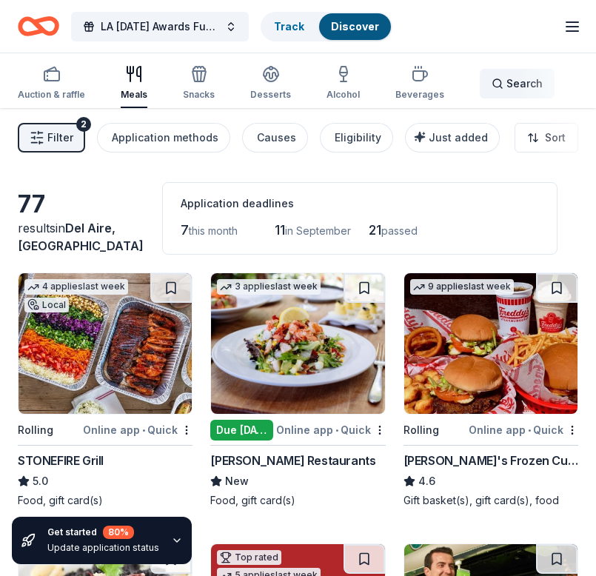
click at [507, 90] on span "Search" at bounding box center [525, 84] width 36 height 18
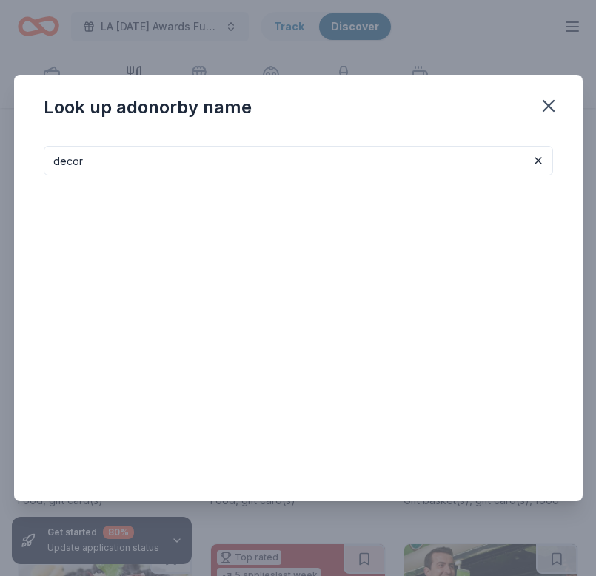
type input "decor"
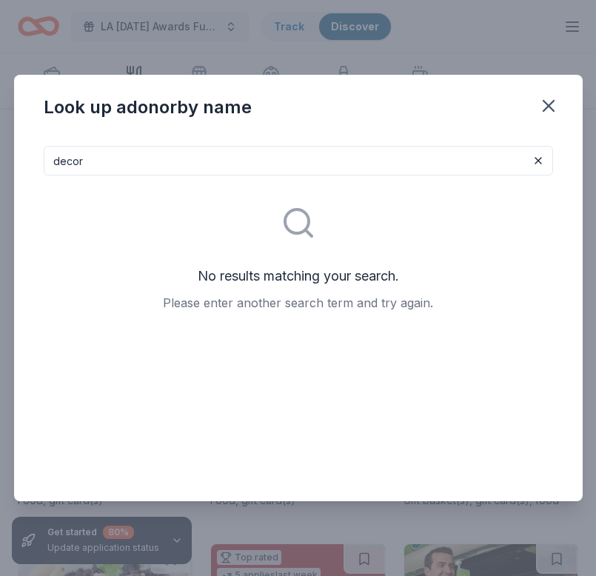
click at [73, 165] on input "decor" at bounding box center [299, 161] width 510 height 30
click at [130, 185] on div "No results matching your search. Please enter another search term and try again." at bounding box center [299, 250] width 510 height 148
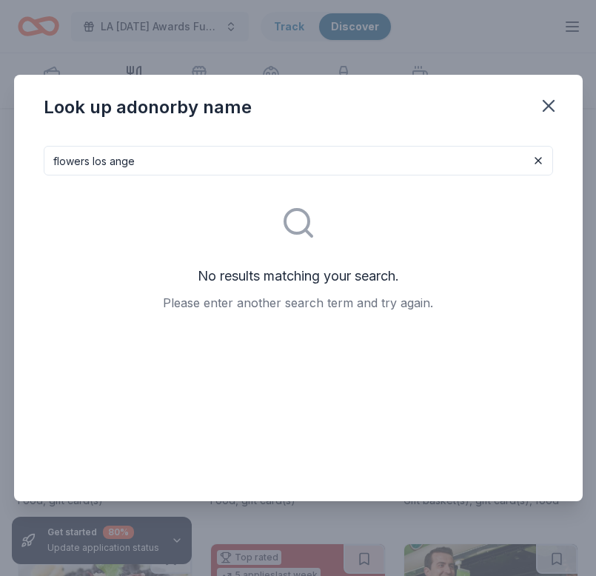
click at [141, 162] on input "flowers los ange" at bounding box center [299, 161] width 510 height 30
click at [178, 169] on input "flowers los ange" at bounding box center [299, 161] width 510 height 30
drag, startPoint x: 178, startPoint y: 169, endPoint x: 99, endPoint y: 166, distance: 79.3
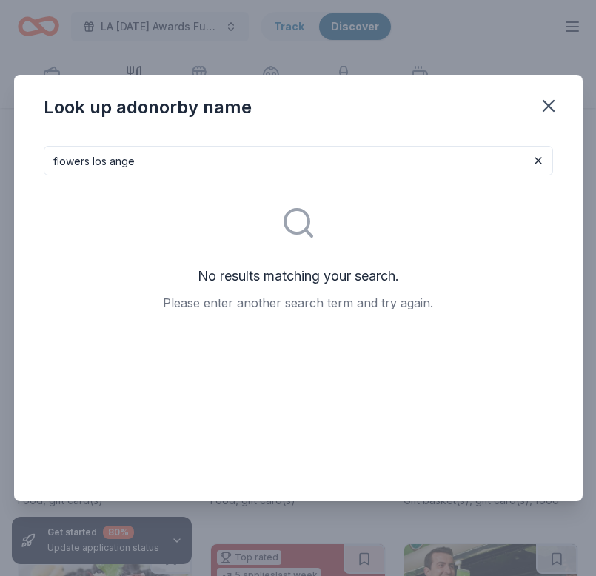
click at [99, 166] on input "flowers los ange" at bounding box center [299, 161] width 510 height 30
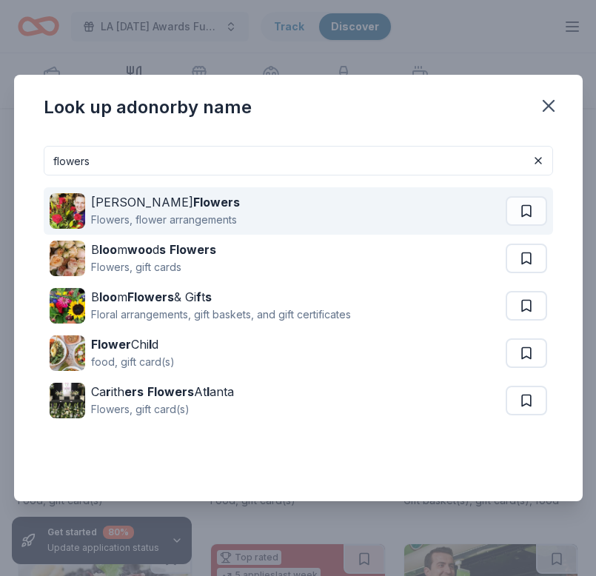
type input "flowers"
click at [124, 218] on div "Flowers, flower arrangements" at bounding box center [165, 220] width 149 height 18
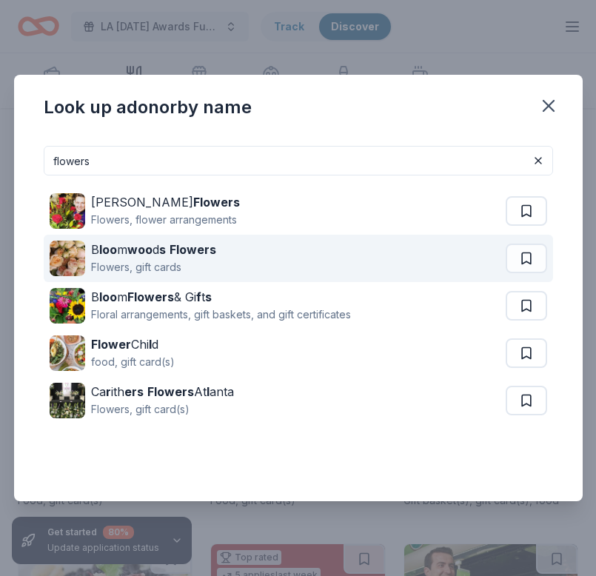
click at [160, 256] on div "B loo m woo d s Flowers" at bounding box center [153, 250] width 125 height 18
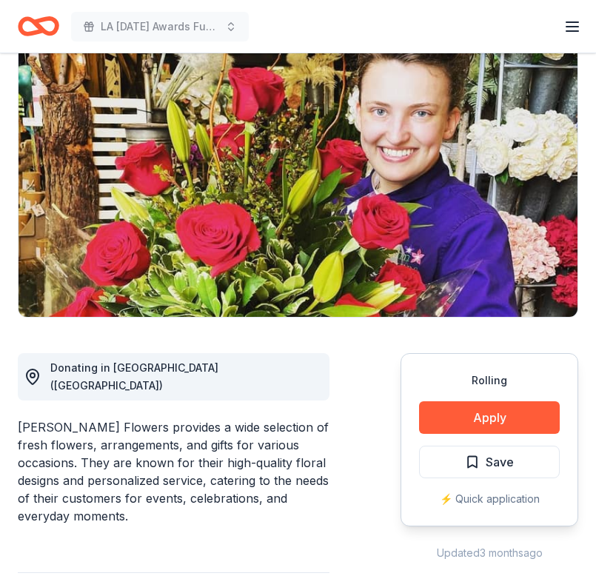
scroll to position [4, 0]
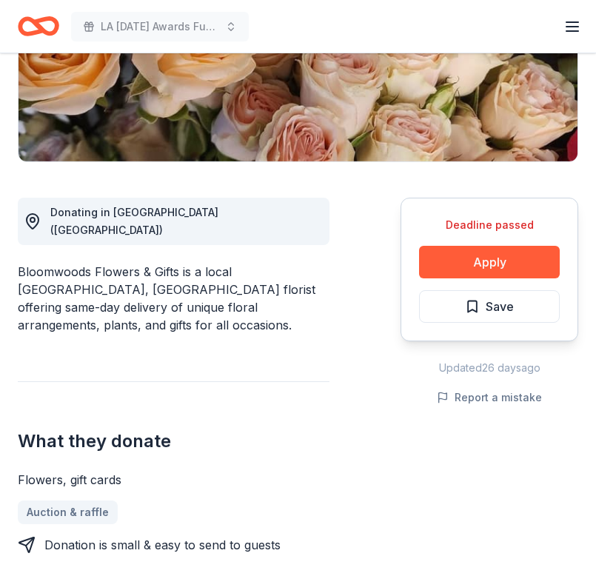
scroll to position [290, 0]
